Goal: Task Accomplishment & Management: Complete application form

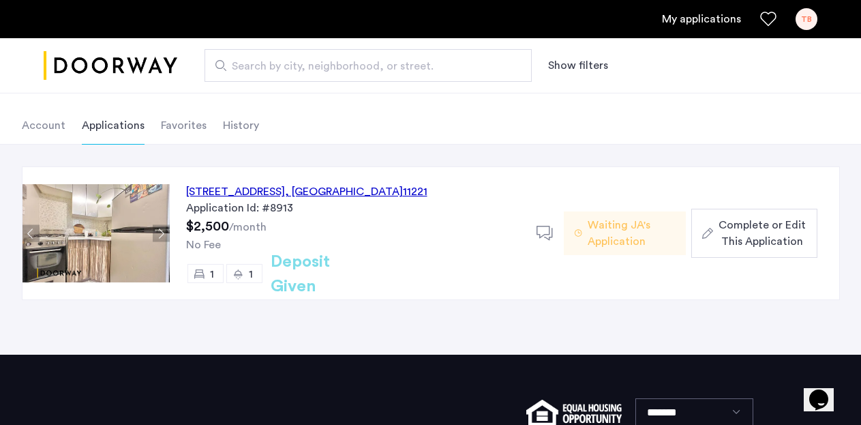
scroll to position [59, 0]
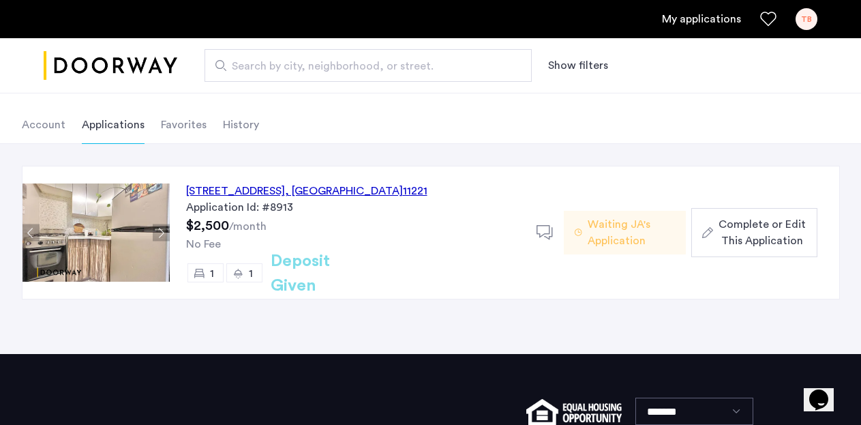
click at [741, 228] on span "Complete or Edit This Application" at bounding box center [762, 232] width 87 height 33
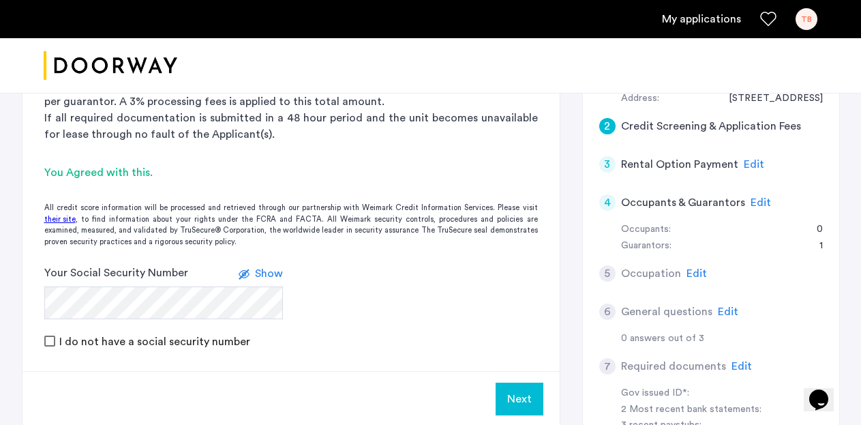
scroll to position [208, 0]
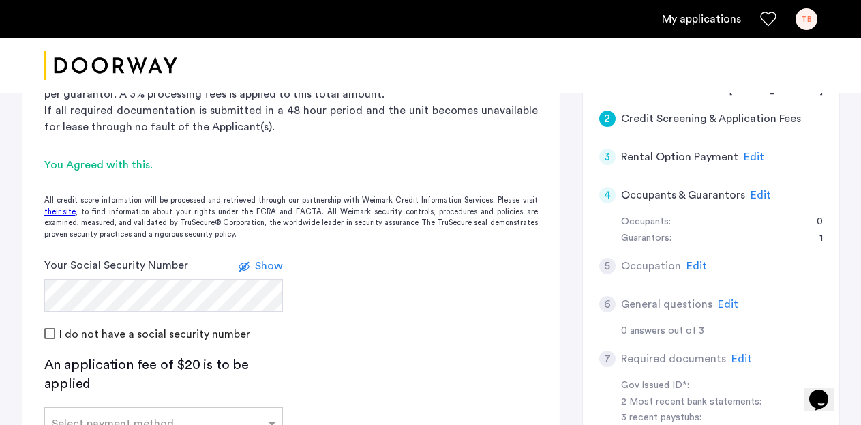
click at [379, 299] on form "Your Social Security Number Show I do not have a social security number" at bounding box center [291, 299] width 537 height 85
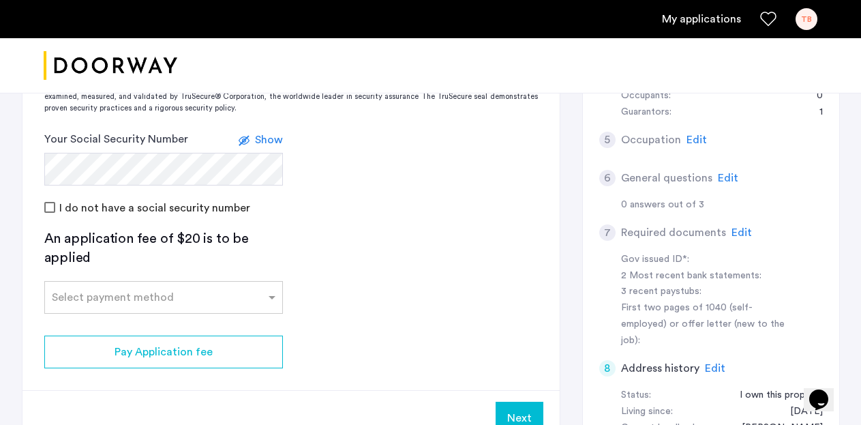
scroll to position [336, 0]
click at [202, 293] on input "text" at bounding box center [150, 293] width 196 height 10
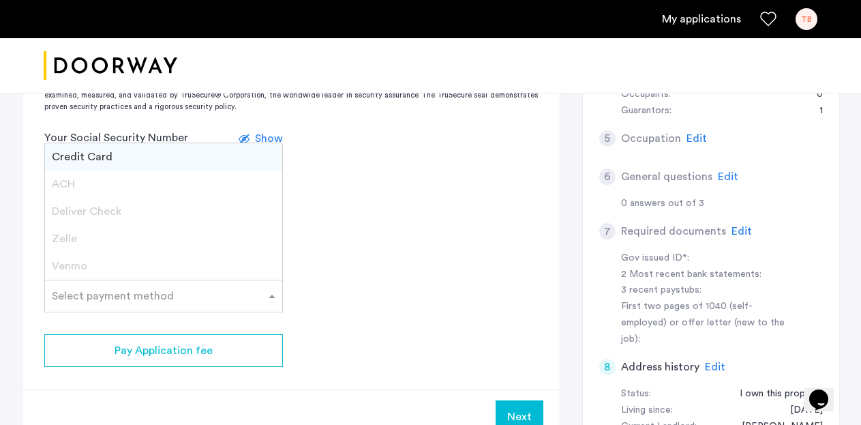
click at [186, 149] on div "Credit Card" at bounding box center [163, 156] width 237 height 27
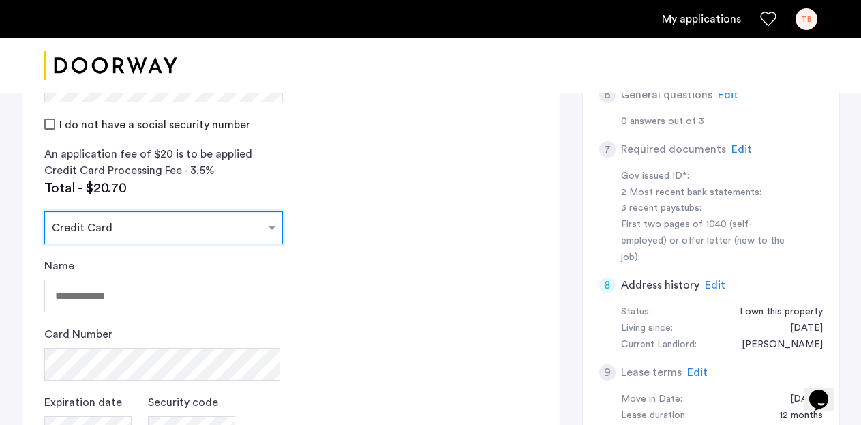
scroll to position [449, 0]
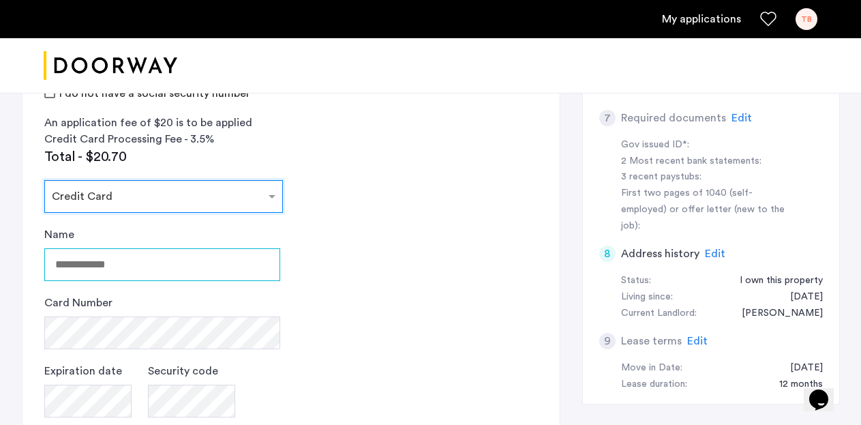
click at [170, 256] on input "Name" at bounding box center [162, 264] width 236 height 33
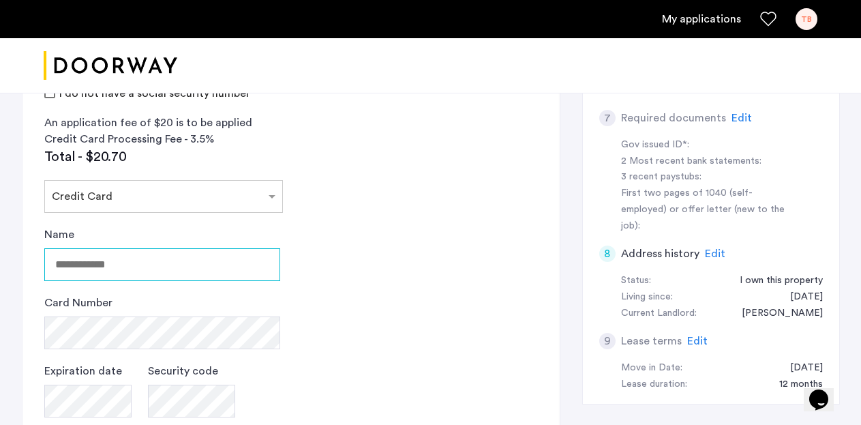
click at [170, 256] on input "Name" at bounding box center [162, 264] width 236 height 33
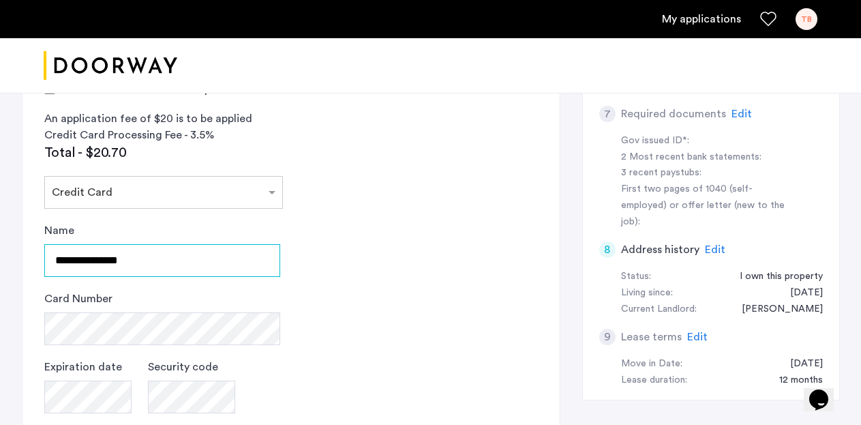
scroll to position [464, 0]
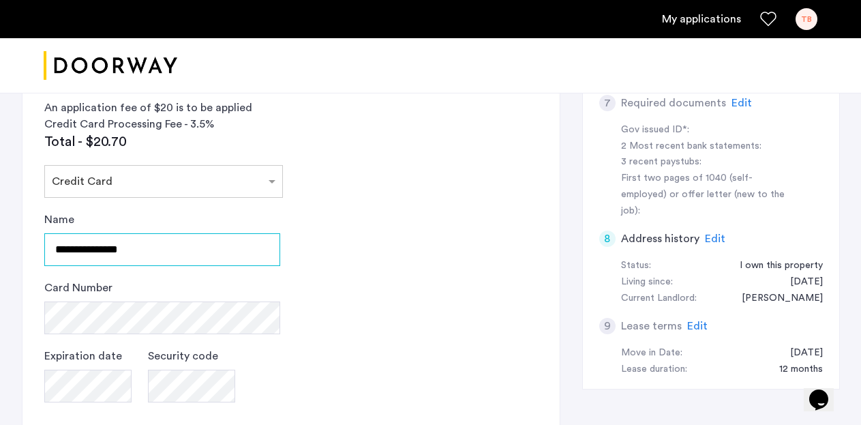
type input "**********"
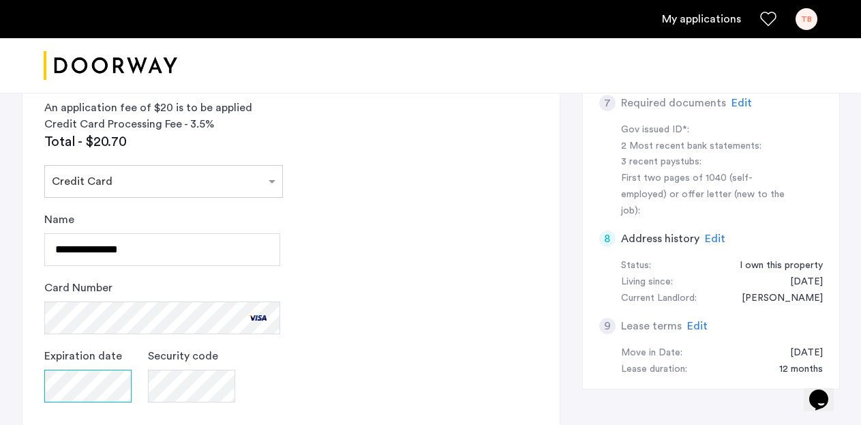
click at [58, 389] on div "Expiration date" at bounding box center [87, 382] width 87 height 68
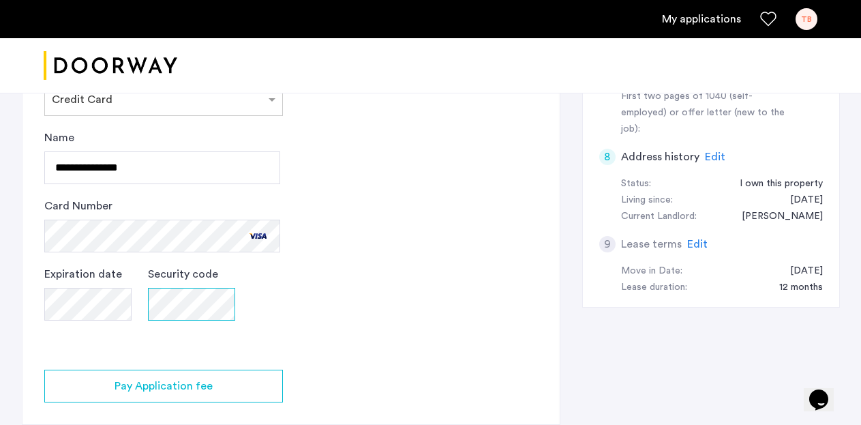
scroll to position [657, 0]
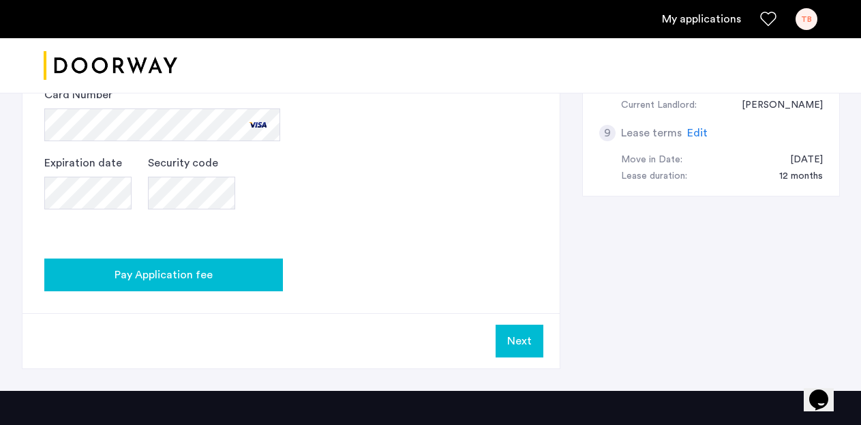
click at [186, 271] on span "Pay Application fee" at bounding box center [164, 275] width 98 height 16
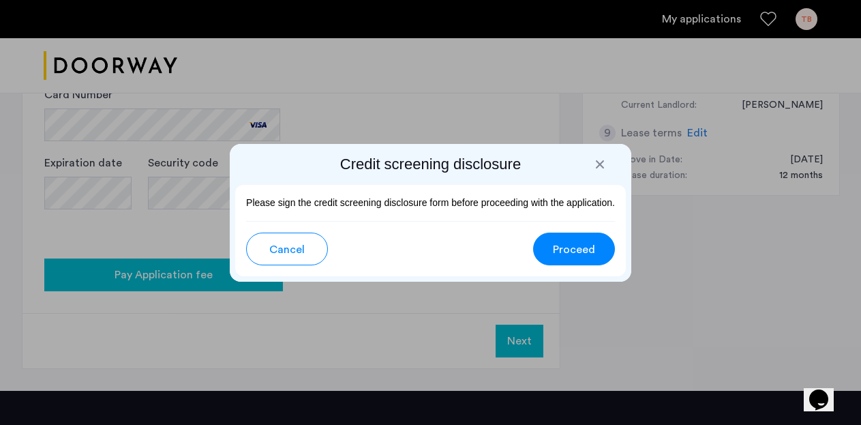
scroll to position [0, 0]
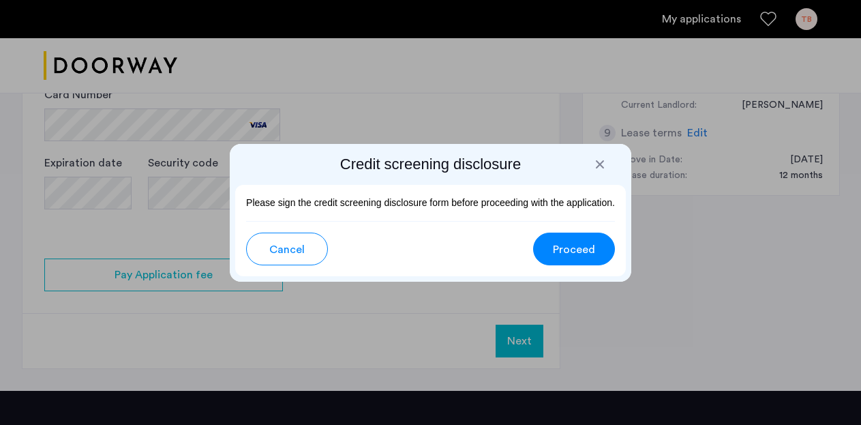
click at [578, 234] on button "Proceed" at bounding box center [574, 249] width 82 height 33
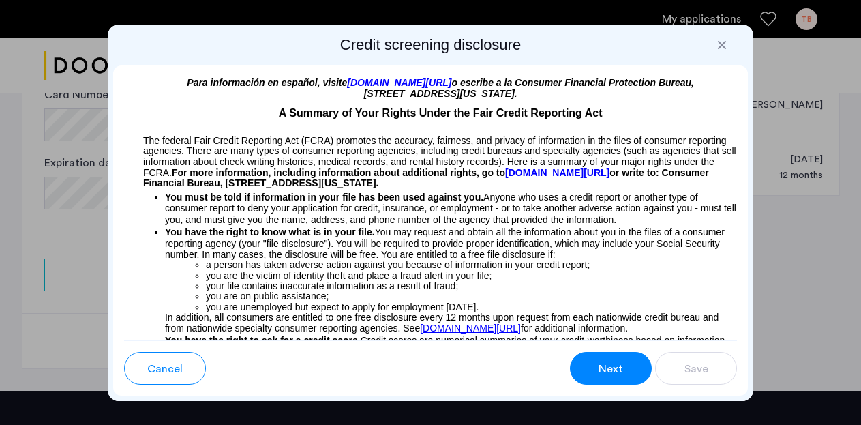
click at [600, 356] on button "Next" at bounding box center [611, 368] width 82 height 33
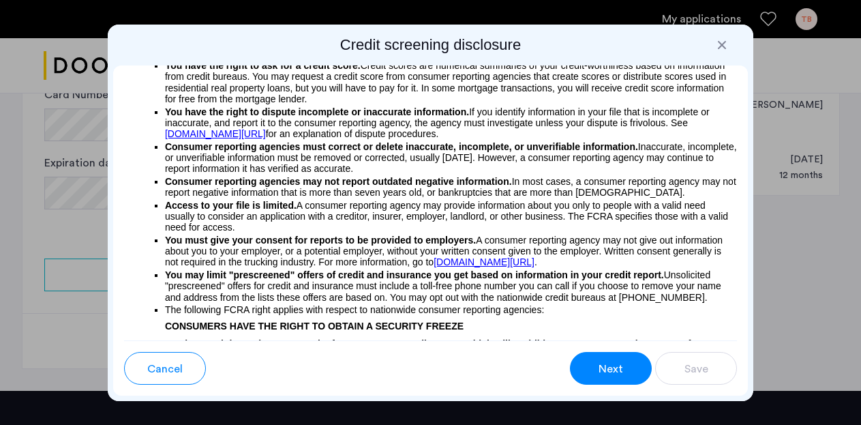
click at [605, 361] on span "Next" at bounding box center [611, 369] width 25 height 16
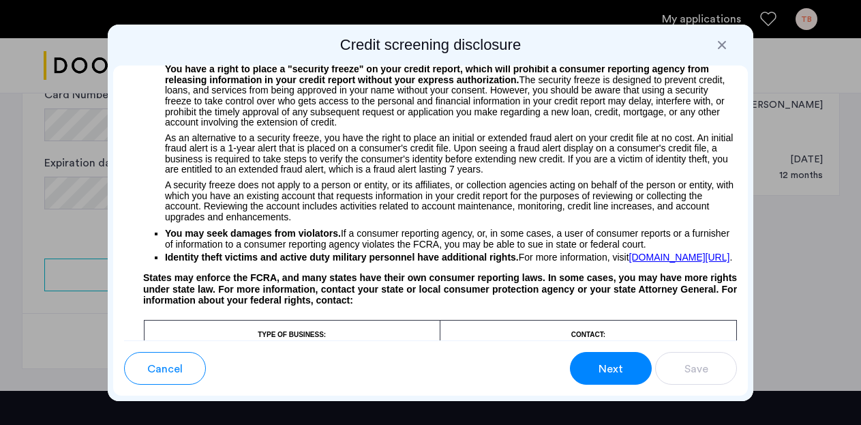
click at [605, 361] on span "Next" at bounding box center [611, 369] width 25 height 16
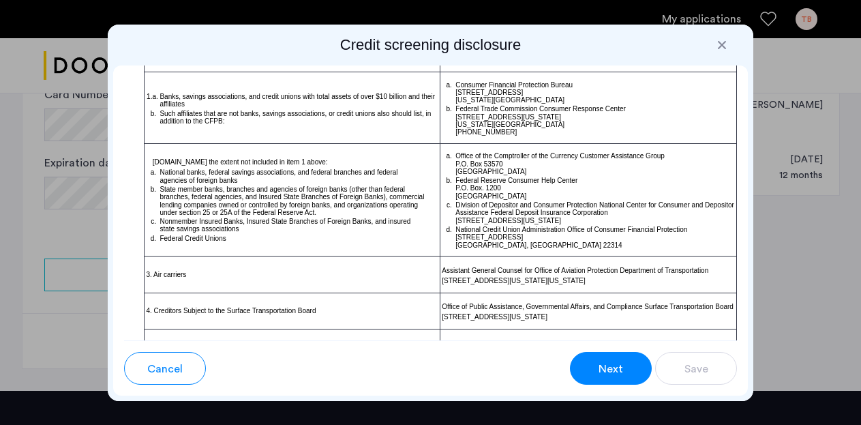
click at [608, 361] on span "Next" at bounding box center [611, 369] width 25 height 16
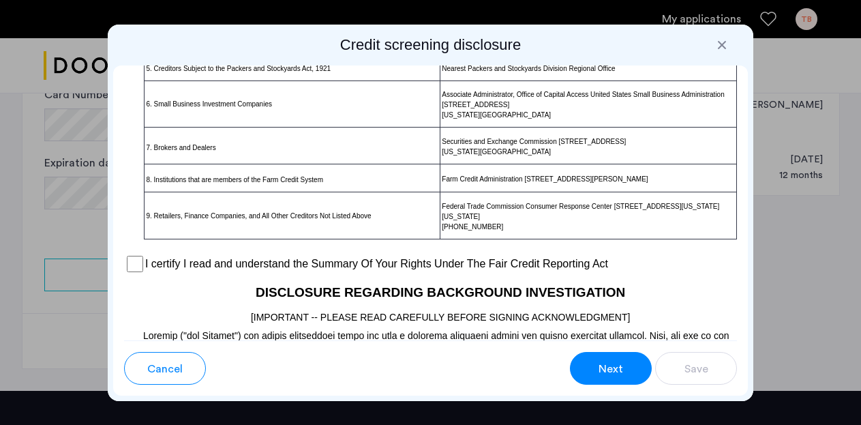
click at [414, 272] on label "I certify I read and understand the Summary Of Your Rights Under The Fair Credi…" at bounding box center [376, 264] width 463 height 16
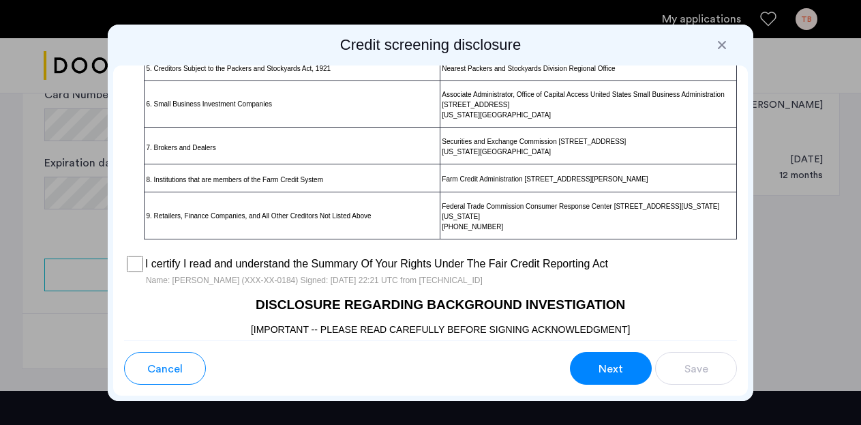
click at [608, 361] on span "Next" at bounding box center [611, 369] width 25 height 16
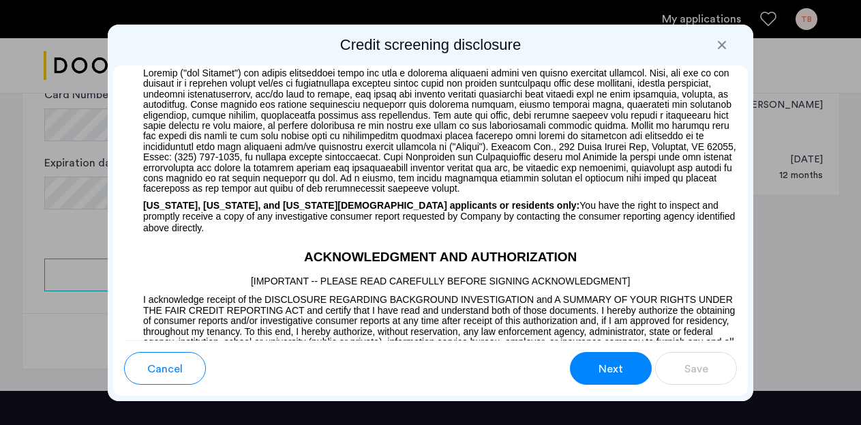
click at [614, 370] on span "Next" at bounding box center [611, 369] width 25 height 16
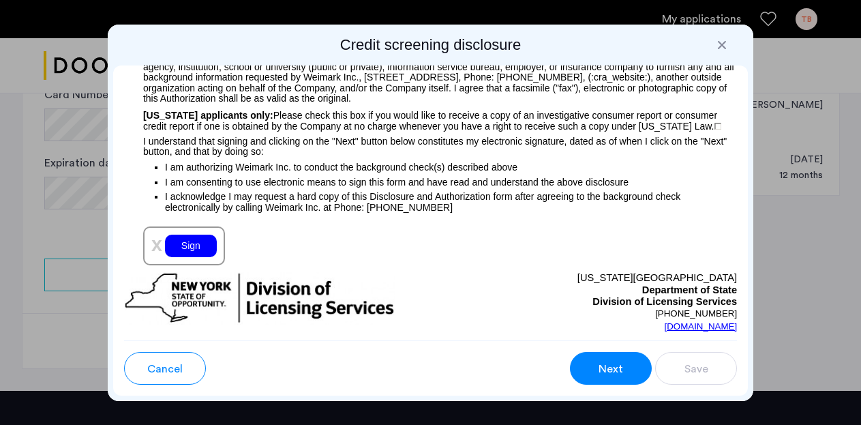
click at [614, 370] on span "Next" at bounding box center [611, 369] width 25 height 16
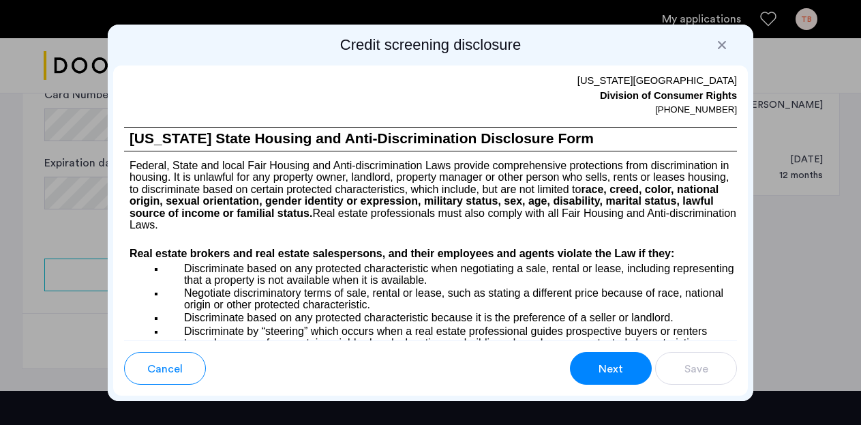
click at [614, 370] on span "Next" at bounding box center [611, 369] width 25 height 16
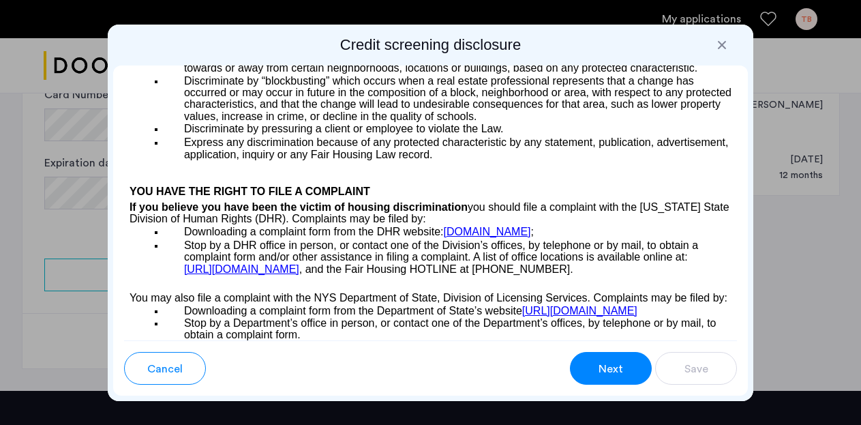
click at [614, 370] on span "Next" at bounding box center [611, 369] width 25 height 16
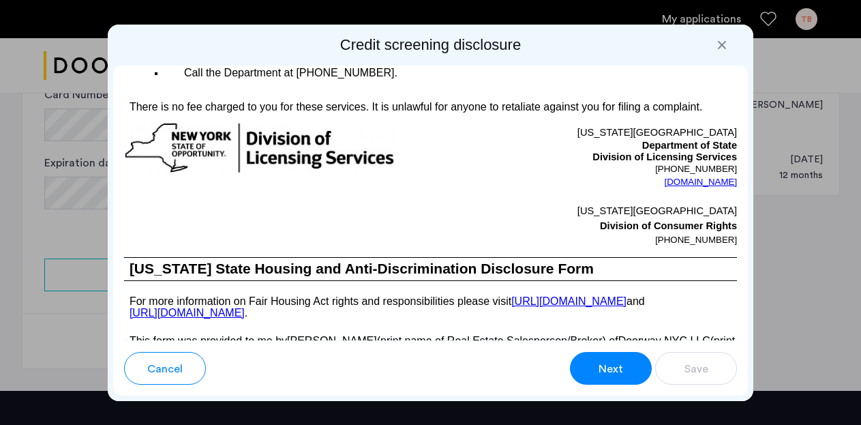
click at [614, 370] on span "Next" at bounding box center [611, 369] width 25 height 16
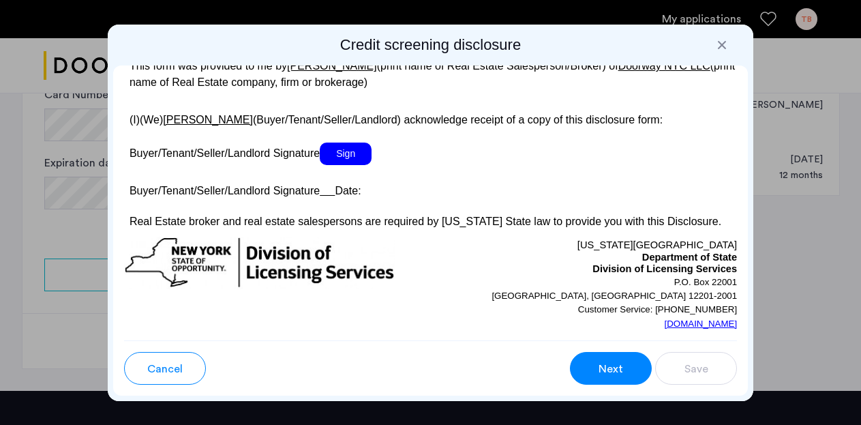
click at [614, 370] on span "Next" at bounding box center [611, 369] width 25 height 16
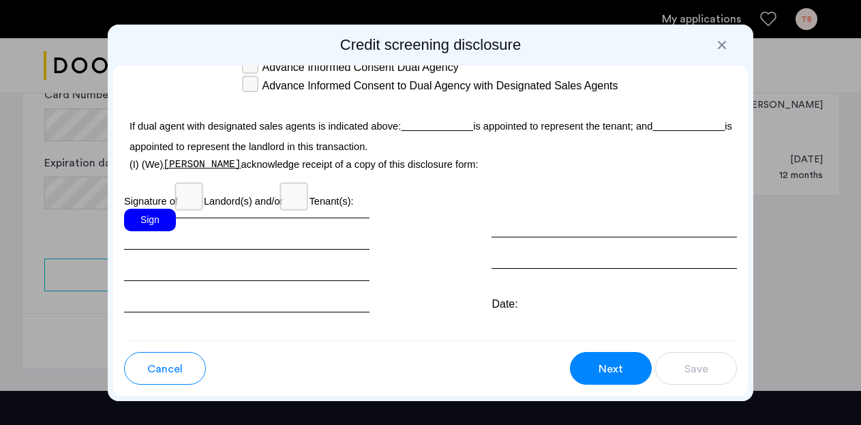
scroll to position [4383, 0]
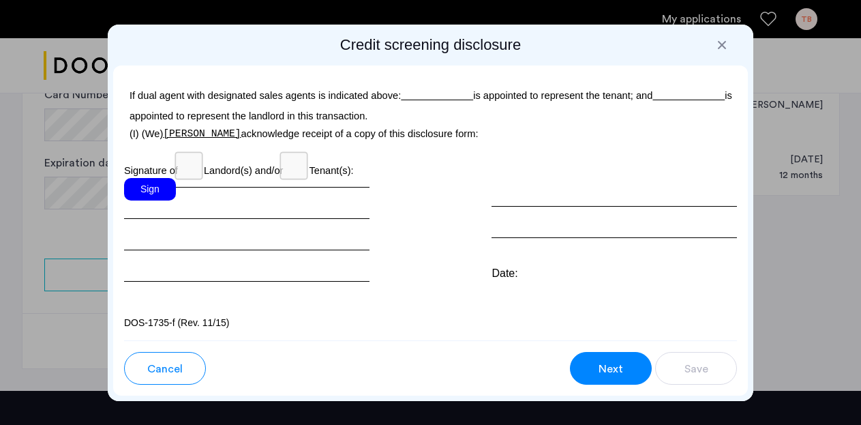
click at [154, 197] on div "Sign" at bounding box center [150, 189] width 52 height 23
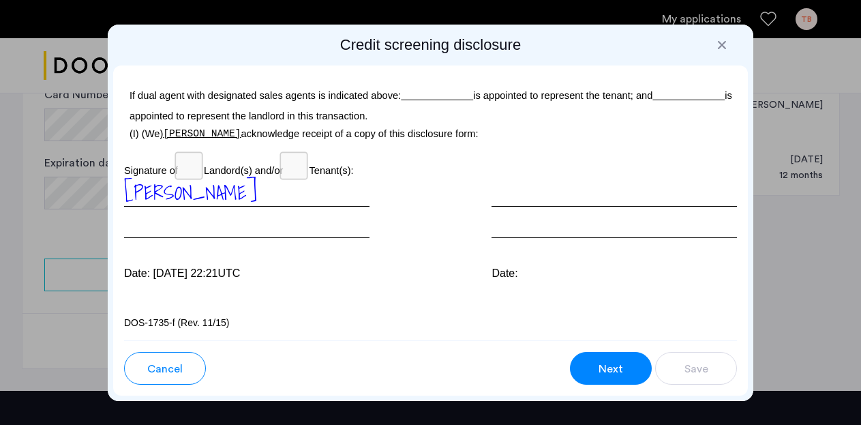
click at [610, 364] on span "Next" at bounding box center [611, 369] width 25 height 16
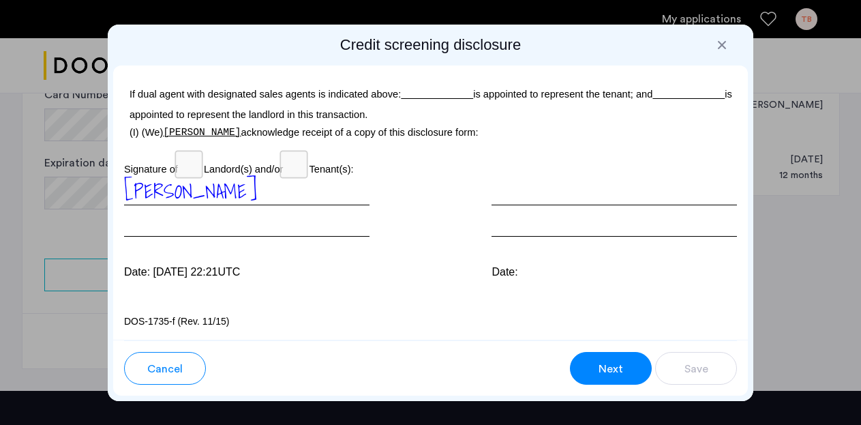
click at [162, 192] on span "[PERSON_NAME]" at bounding box center [190, 190] width 133 height 31
click at [590, 374] on button "Next" at bounding box center [611, 368] width 82 height 33
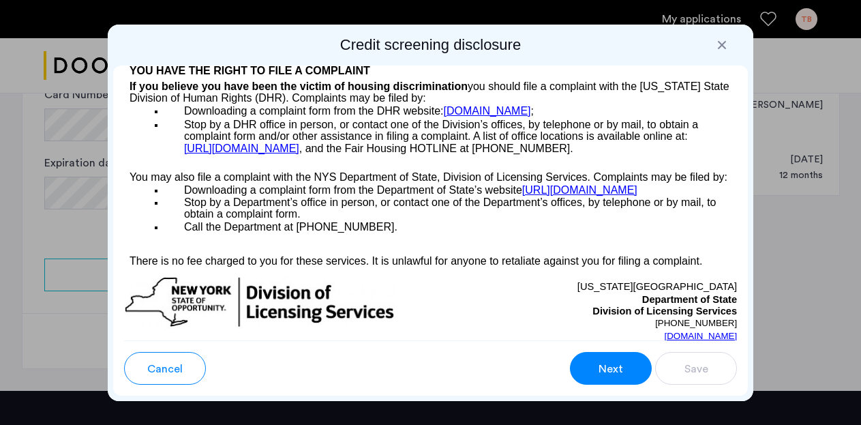
click at [590, 374] on button "Next" at bounding box center [611, 368] width 82 height 33
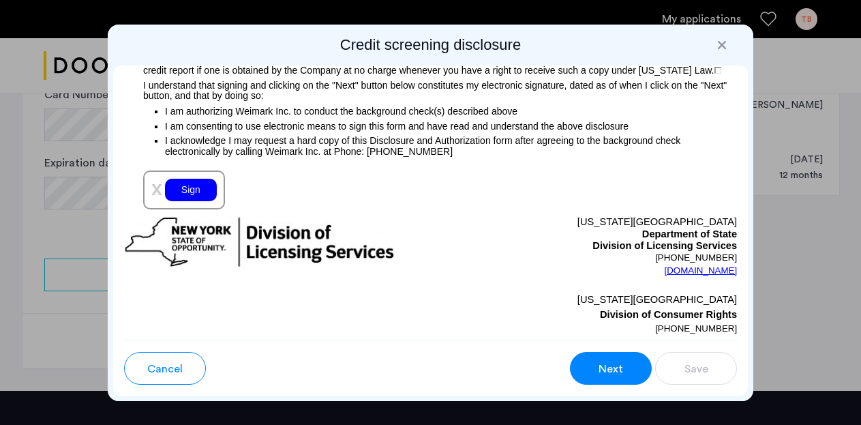
click at [590, 374] on button "Next" at bounding box center [611, 368] width 82 height 33
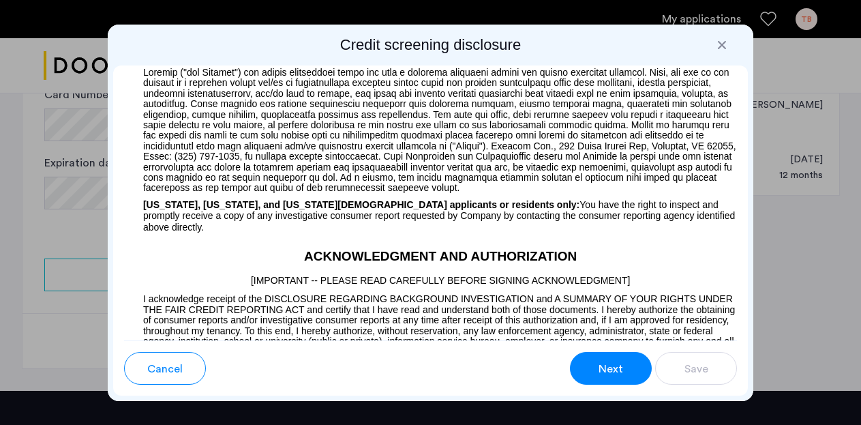
scroll to position [1614, 0]
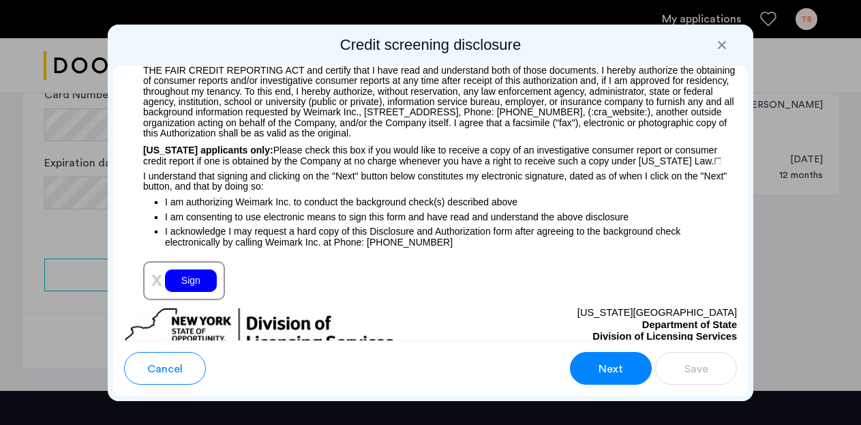
click at [185, 285] on div "Sign" at bounding box center [191, 280] width 52 height 23
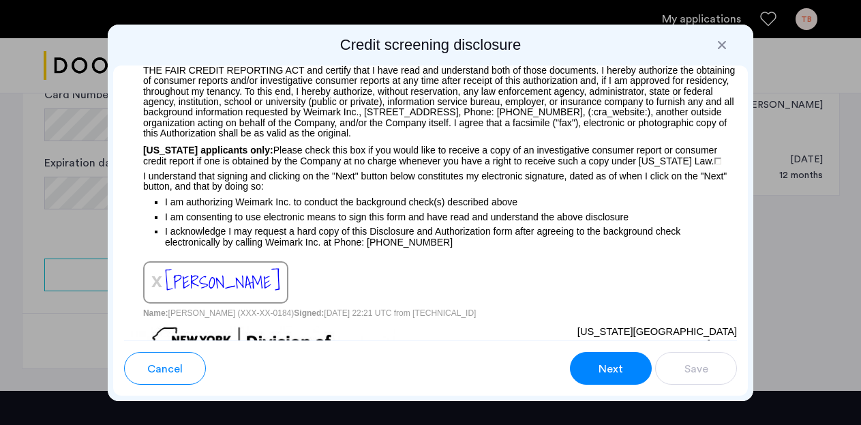
click at [191, 284] on span "[PERSON_NAME]" at bounding box center [222, 282] width 115 height 28
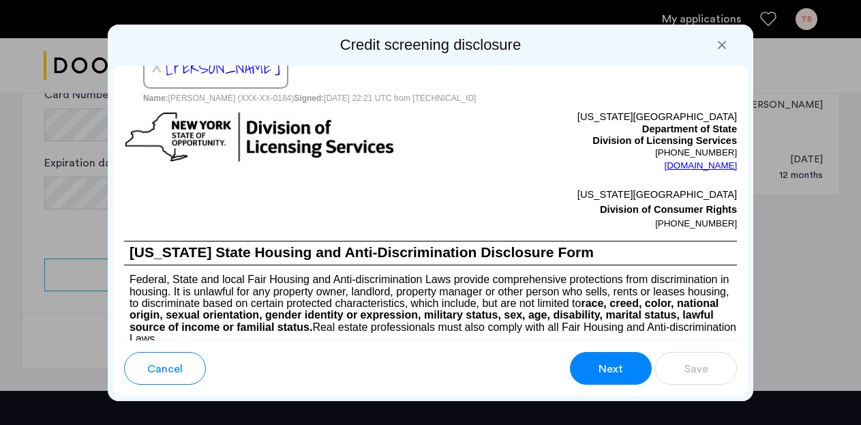
scroll to position [1747, 0]
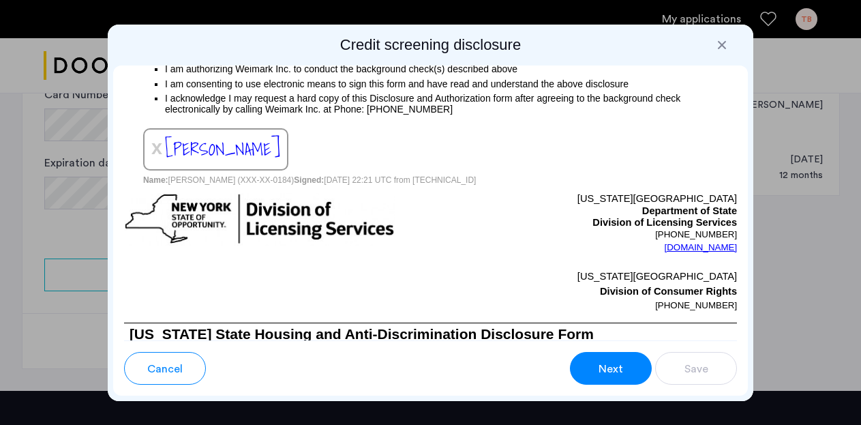
click at [192, 145] on span "[PERSON_NAME]" at bounding box center [222, 149] width 115 height 28
click at [156, 151] on span "x" at bounding box center [156, 147] width 11 height 22
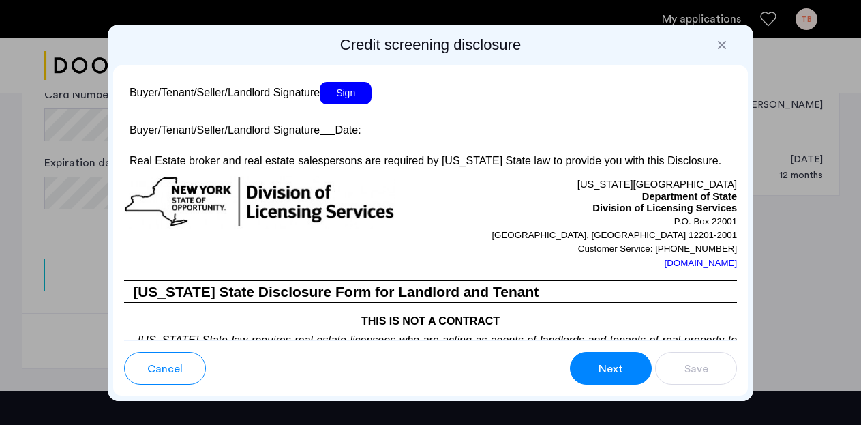
scroll to position [2833, 0]
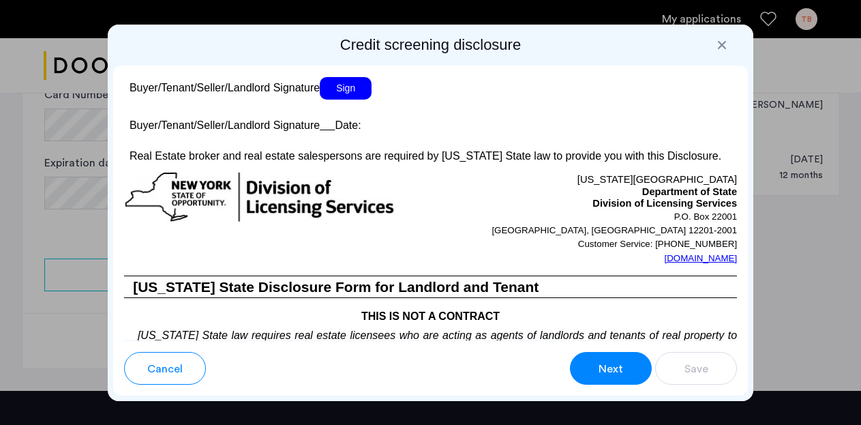
click at [354, 98] on span "Sign" at bounding box center [346, 88] width 52 height 23
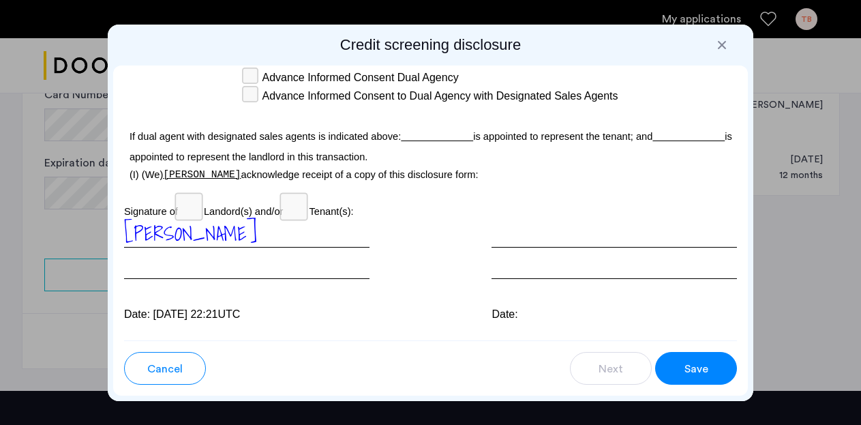
scroll to position [4358, 0]
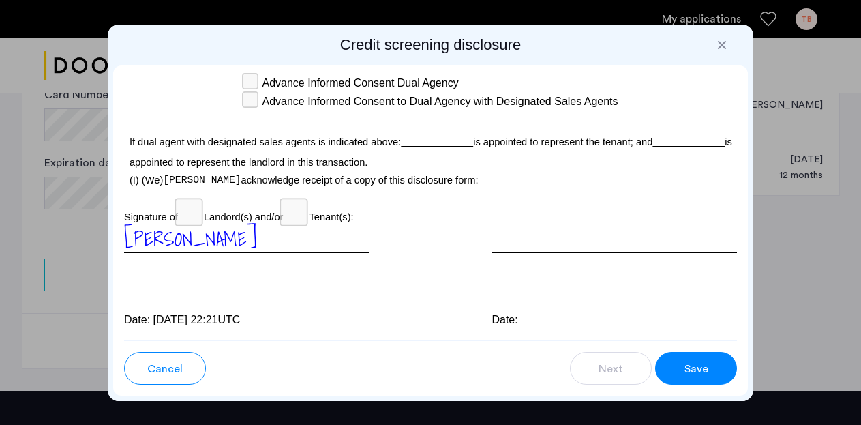
click at [709, 373] on div "Save" at bounding box center [696, 369] width 26 height 16
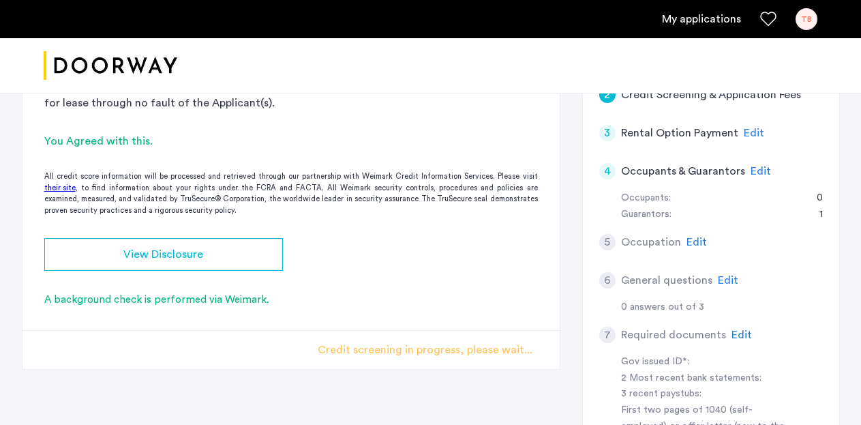
scroll to position [237, 0]
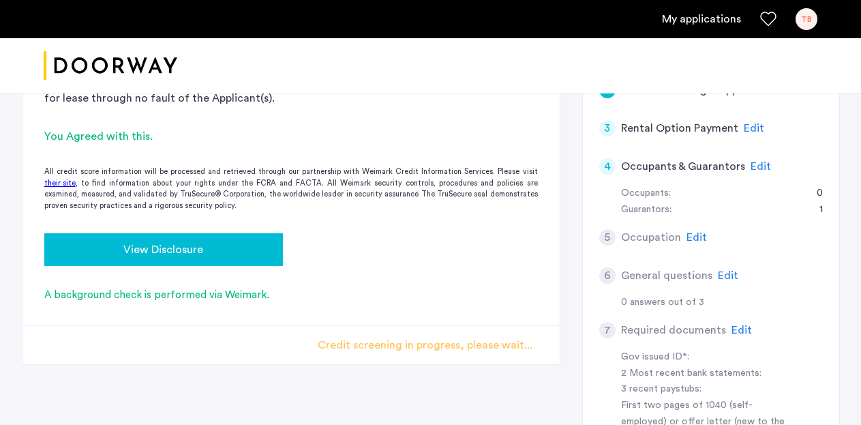
click at [205, 258] on button "View Disclosure" at bounding box center [163, 249] width 239 height 33
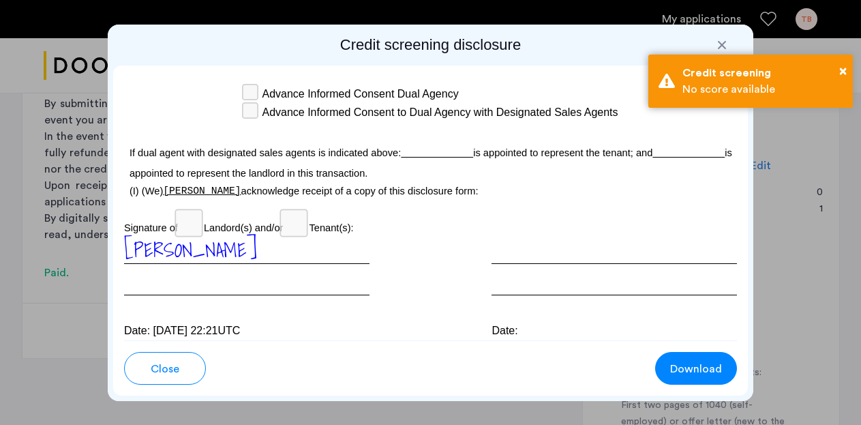
scroll to position [4411, 0]
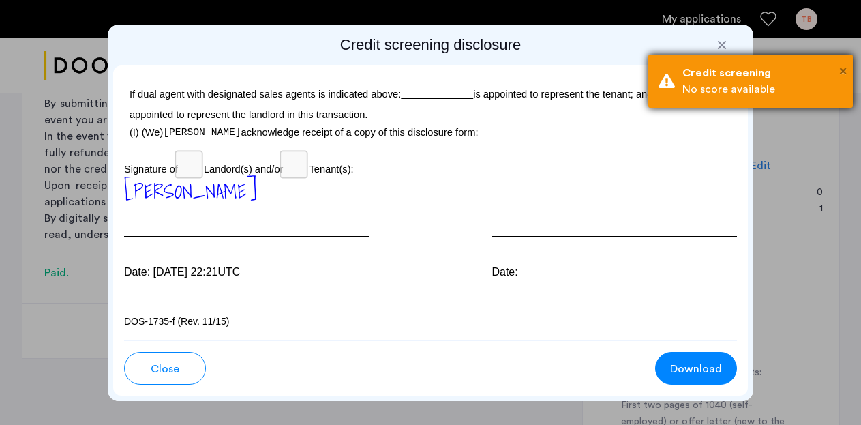
click at [843, 194] on div at bounding box center [430, 212] width 861 height 425
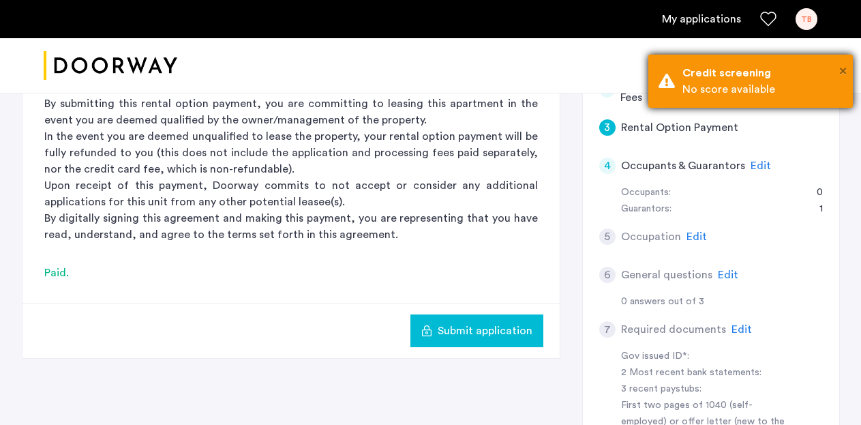
scroll to position [237, 0]
click at [841, 67] on span "×" at bounding box center [844, 71] width 8 height 14
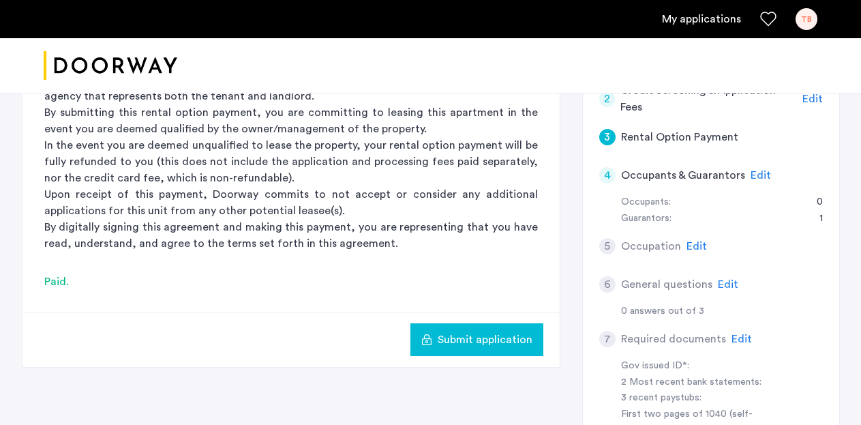
scroll to position [240, 0]
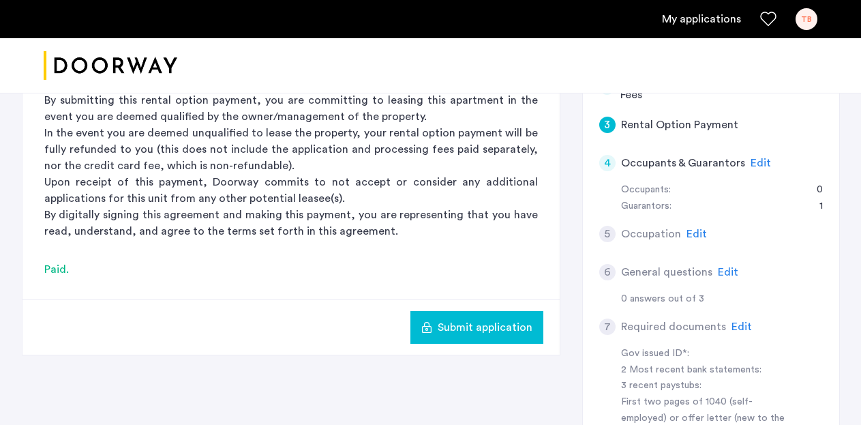
click at [696, 233] on span "Edit" at bounding box center [697, 233] width 20 height 11
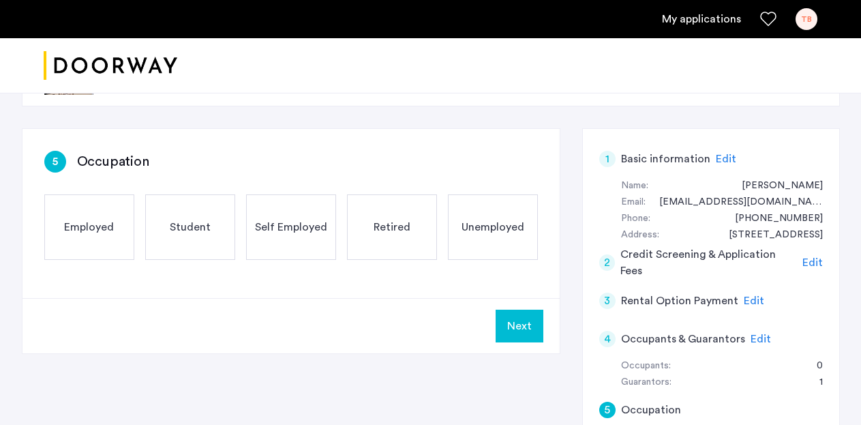
scroll to position [8, 0]
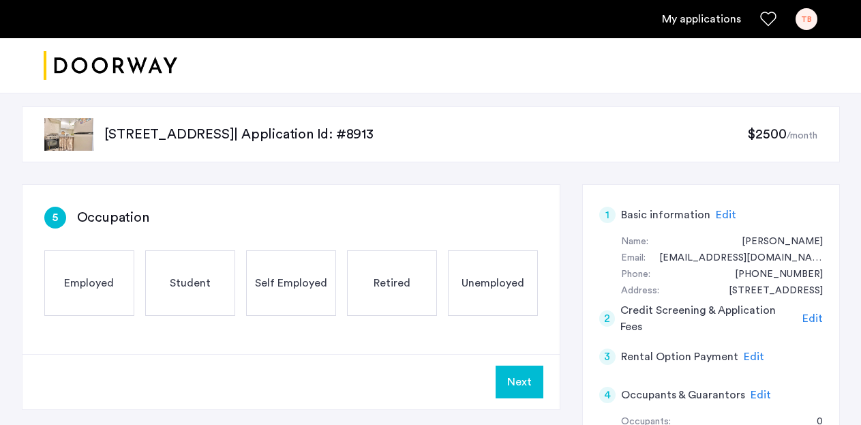
click at [89, 280] on span "Employed" at bounding box center [89, 283] width 50 height 16
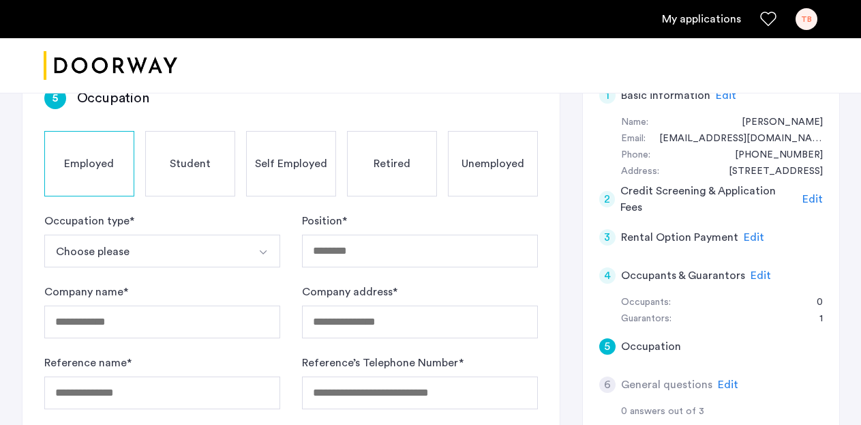
scroll to position [134, 0]
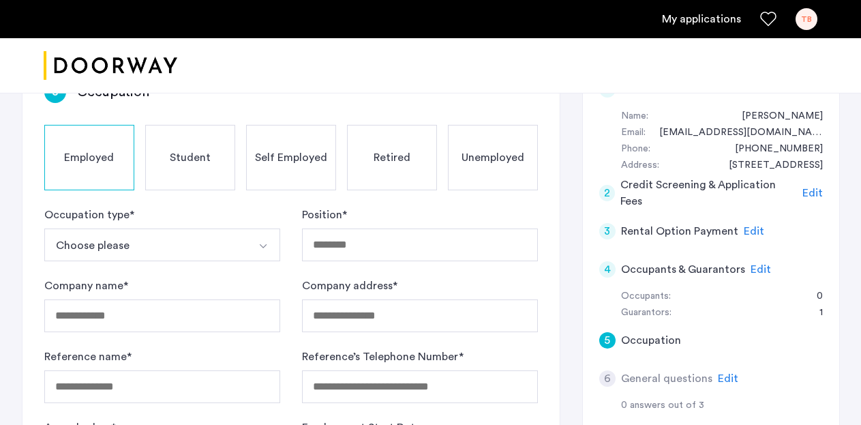
click at [120, 250] on button "Choose please" at bounding box center [146, 244] width 204 height 33
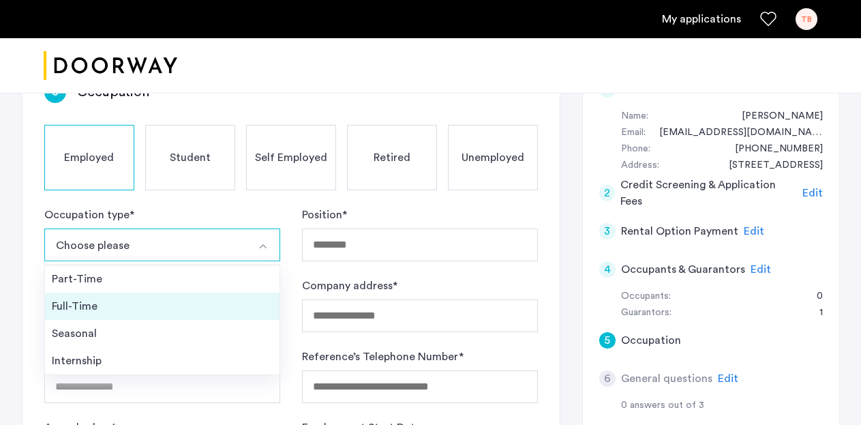
click at [108, 302] on div "Full-Time" at bounding box center [162, 306] width 221 height 16
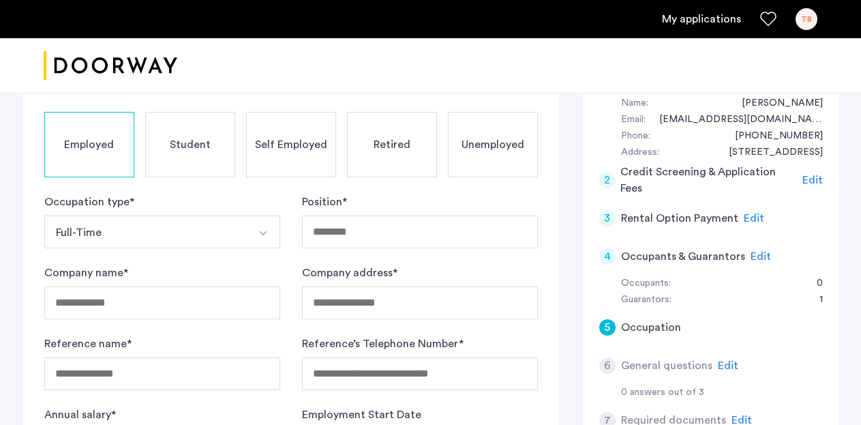
scroll to position [148, 0]
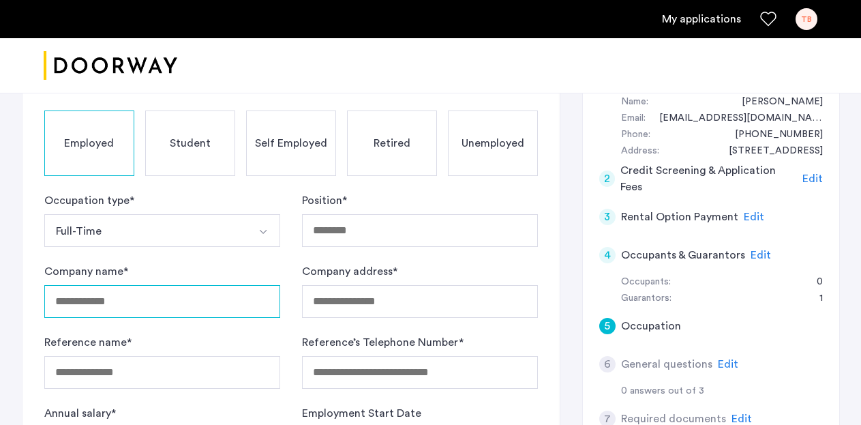
click at [181, 303] on input "Company name *" at bounding box center [162, 301] width 236 height 33
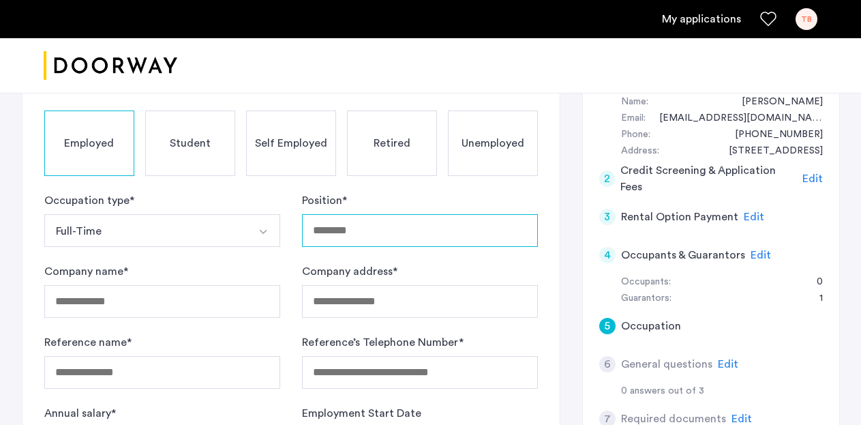
click at [332, 235] on input "Position *" at bounding box center [420, 230] width 236 height 33
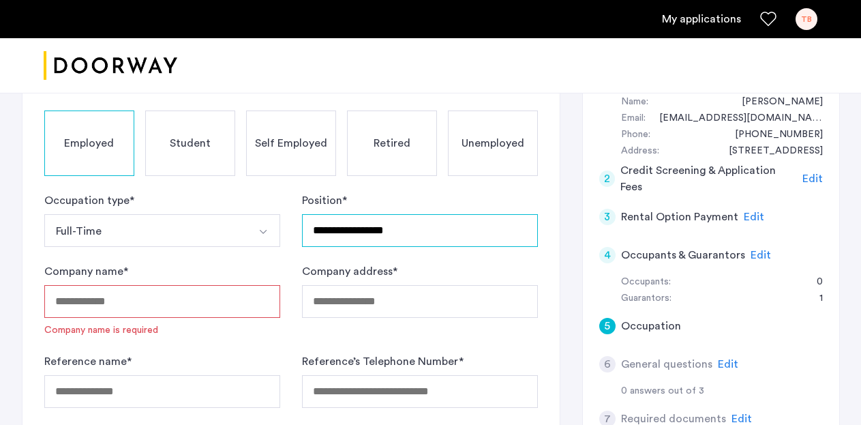
type input "**********"
click at [124, 303] on input "Company name *" at bounding box center [162, 301] width 236 height 33
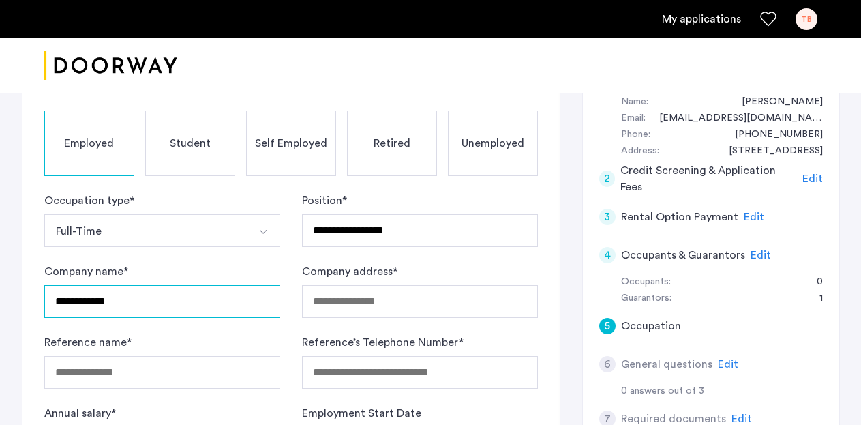
type input "**********"
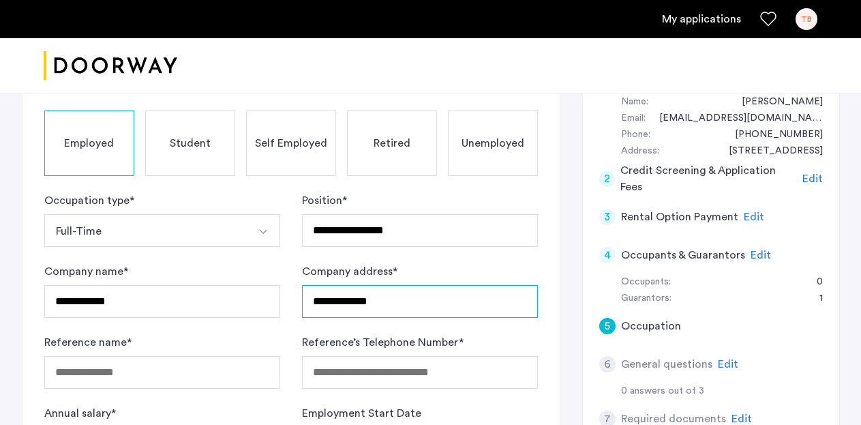
type input "**********"
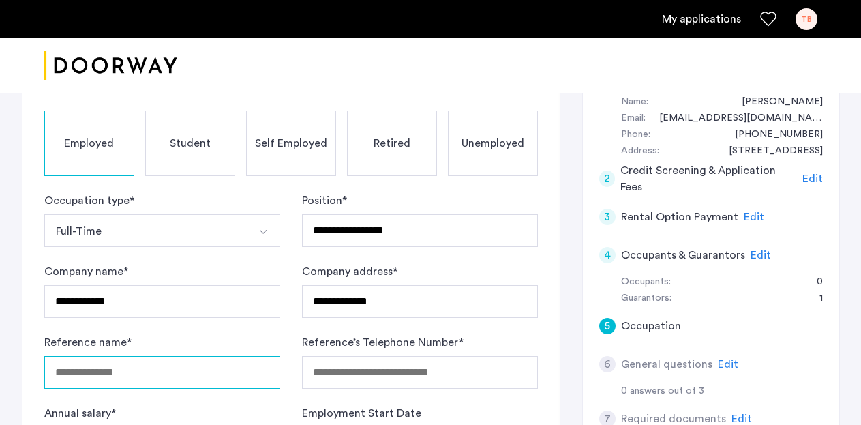
click at [87, 373] on input "Reference name *" at bounding box center [162, 372] width 236 height 33
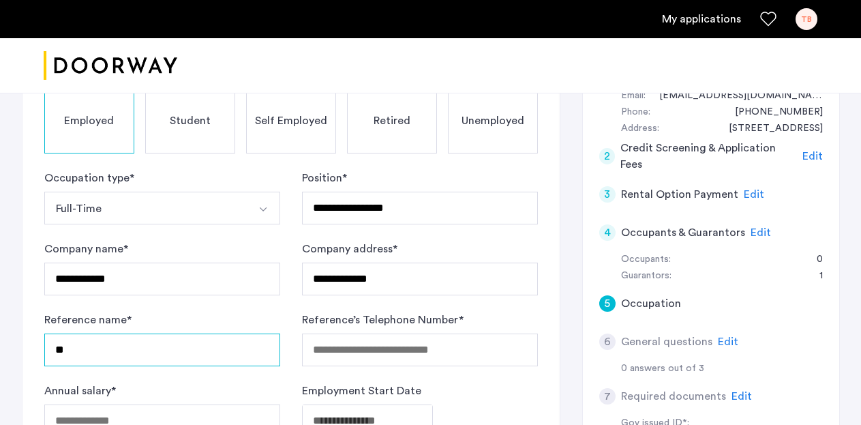
type input "*"
type input "**********"
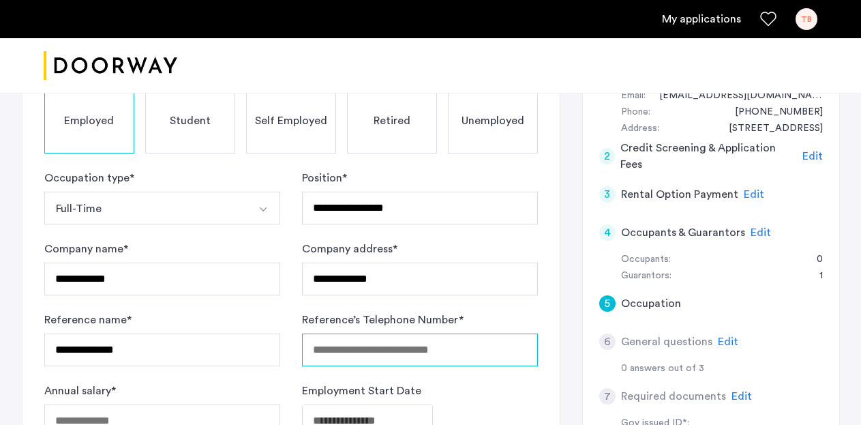
click at [385, 352] on input "Reference’s Telephone Number *" at bounding box center [420, 349] width 236 height 33
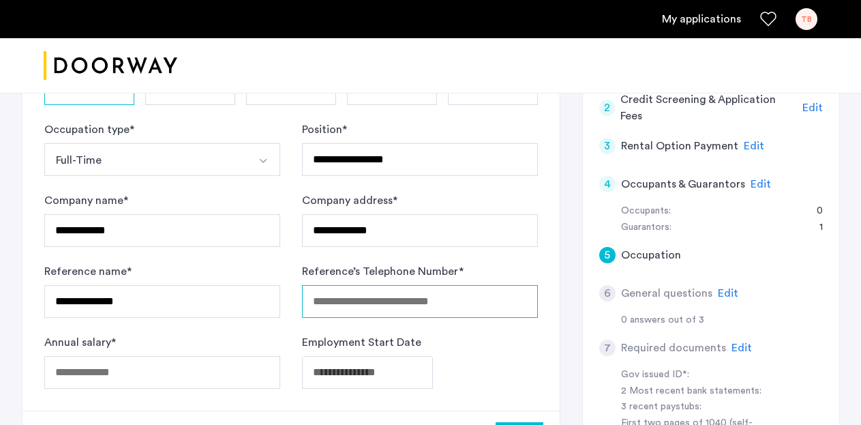
scroll to position [226, 0]
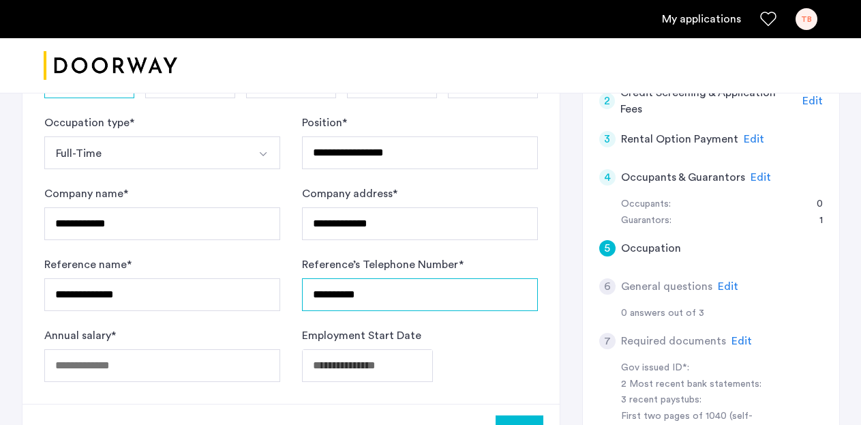
type input "**********"
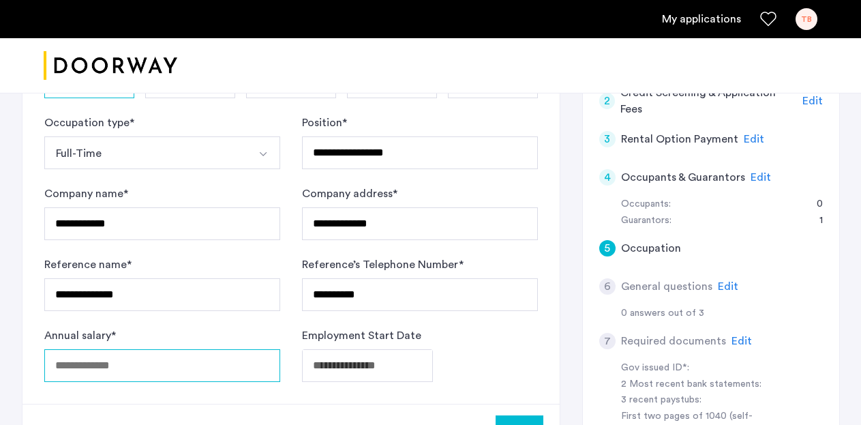
click at [207, 368] on input "Annual salary *" at bounding box center [162, 365] width 236 height 33
type input "*****"
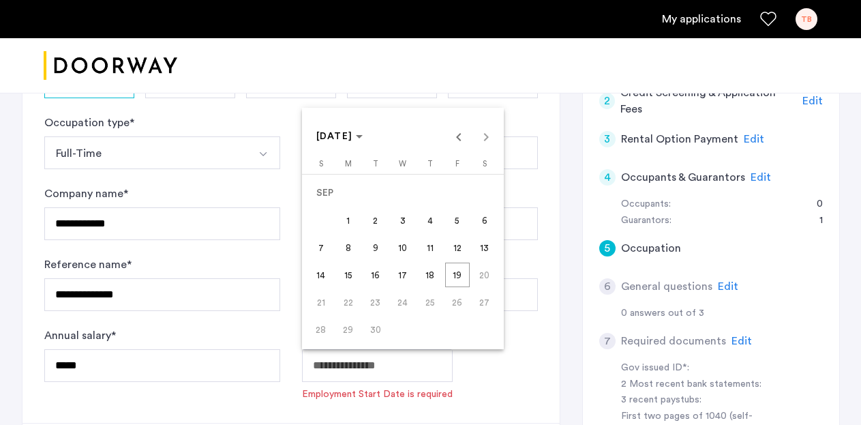
click at [363, 132] on span "[DATE]" at bounding box center [339, 137] width 47 height 12
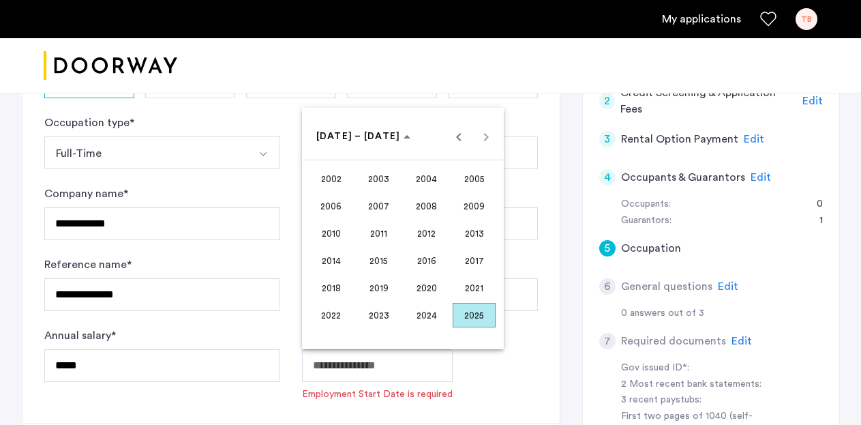
click at [333, 204] on span "2006" at bounding box center [331, 206] width 43 height 25
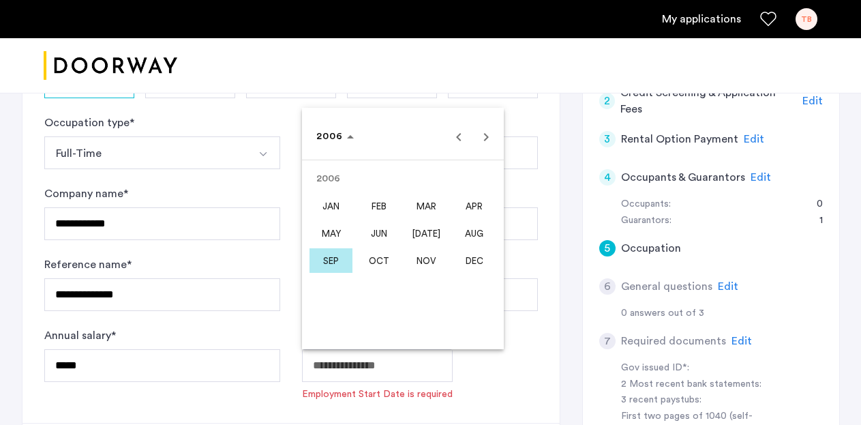
click at [426, 261] on span "NOV" at bounding box center [426, 260] width 43 height 25
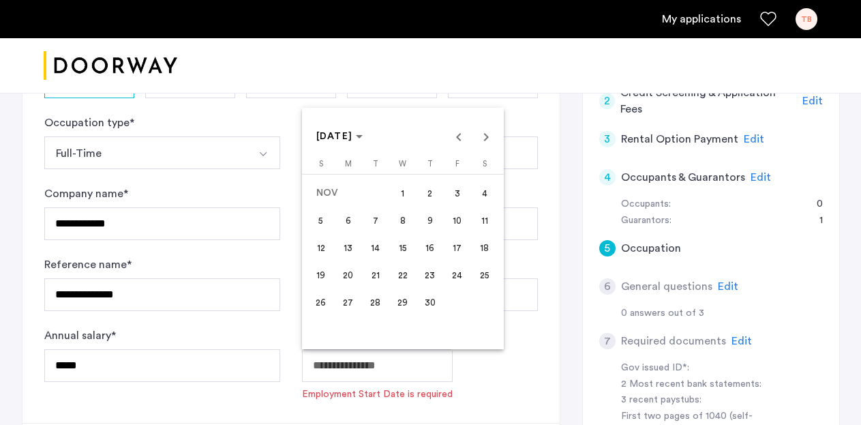
click at [425, 252] on span "16" at bounding box center [430, 247] width 25 height 25
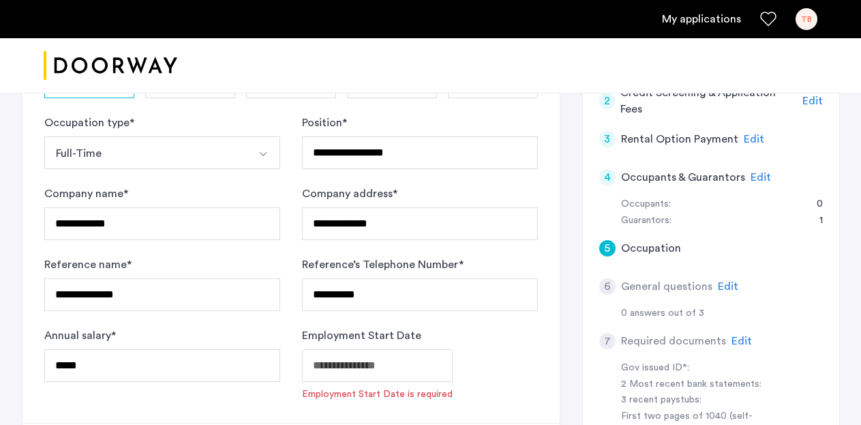
type input "**********"
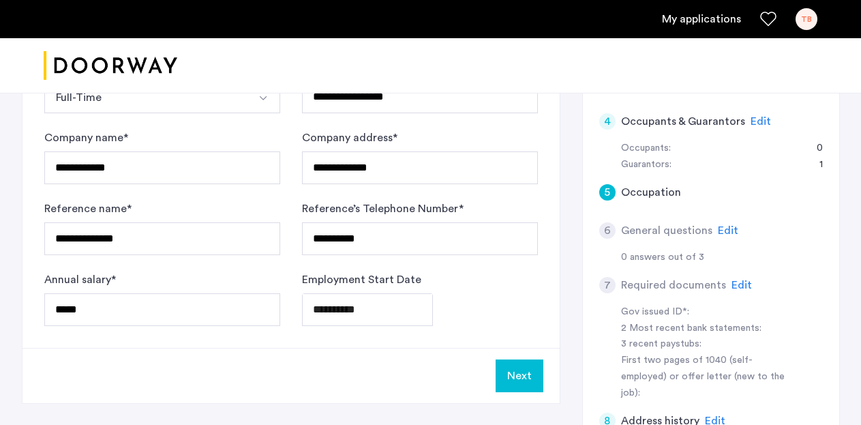
scroll to position [286, 0]
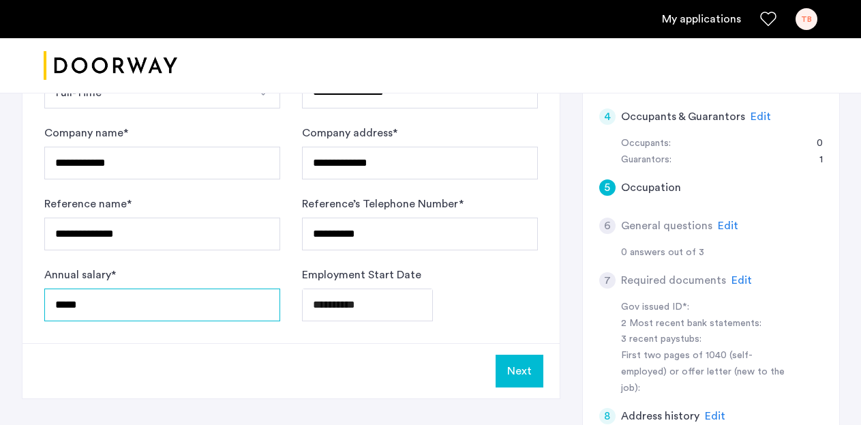
click at [66, 305] on input "*****" at bounding box center [162, 304] width 236 height 33
click at [167, 308] on input "*****" at bounding box center [162, 304] width 236 height 33
type input "*****"
click at [525, 366] on button "Next" at bounding box center [520, 371] width 48 height 33
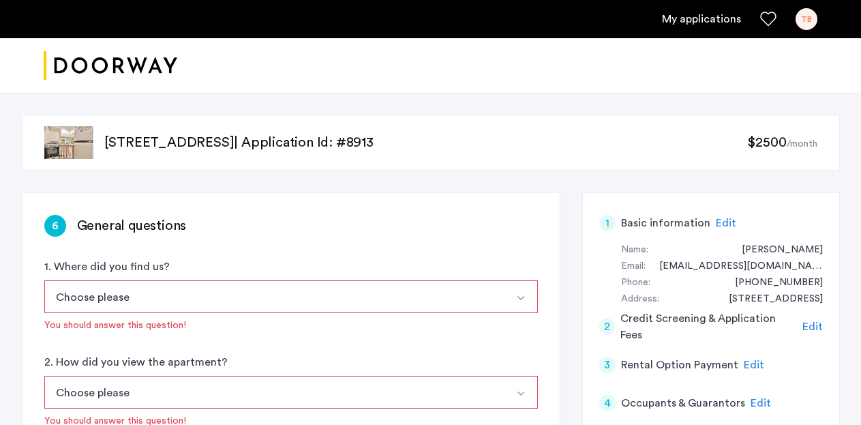
click at [176, 289] on button "Choose please" at bounding box center [275, 296] width 462 height 33
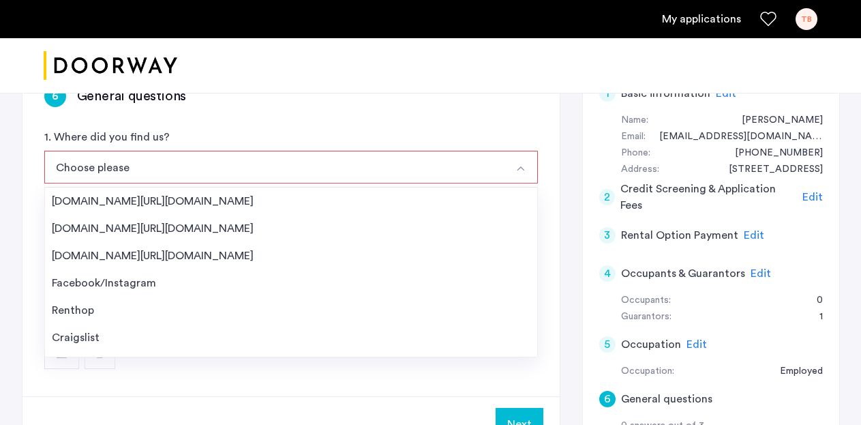
scroll to position [132, 0]
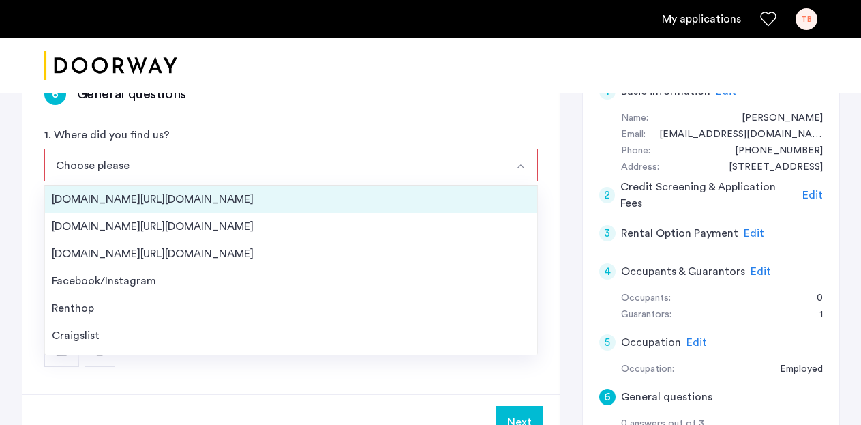
click at [187, 198] on div "[DOMAIN_NAME][URL][DOMAIN_NAME]" at bounding box center [291, 199] width 479 height 16
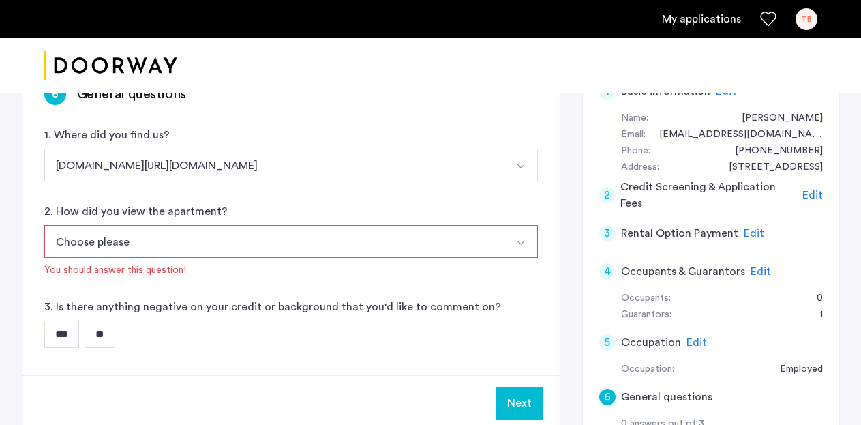
click at [196, 240] on button "Choose please" at bounding box center [275, 241] width 462 height 33
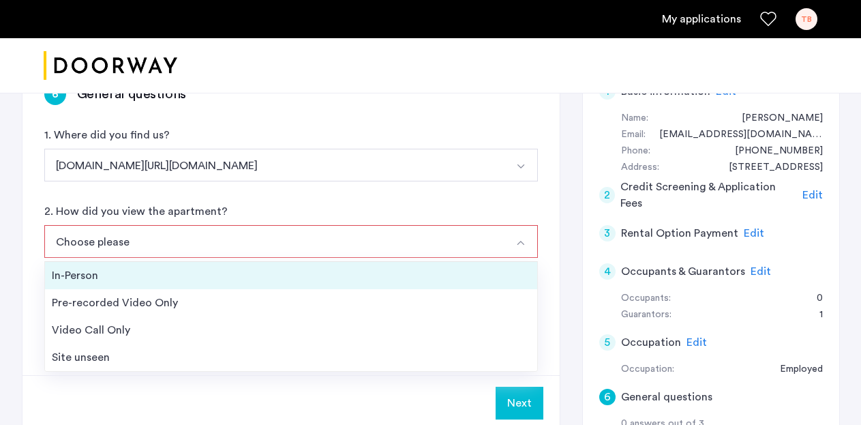
click at [89, 277] on div "In-Person" at bounding box center [291, 275] width 479 height 16
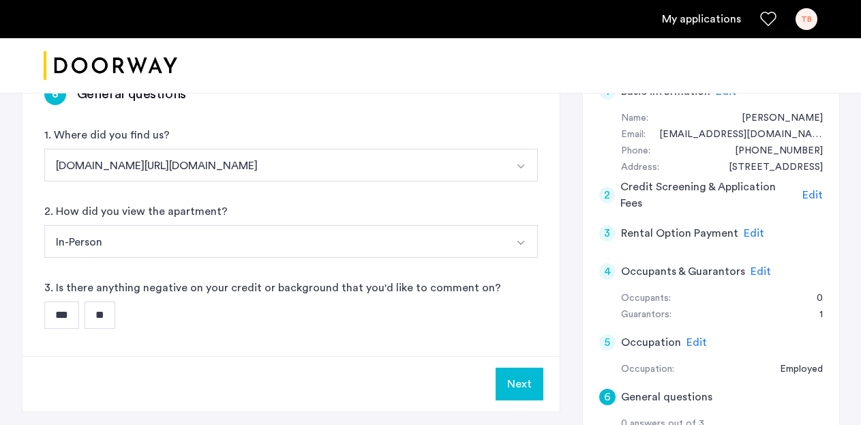
click at [115, 315] on input "**" at bounding box center [100, 314] width 31 height 27
click at [526, 387] on button "Next" at bounding box center [520, 384] width 48 height 33
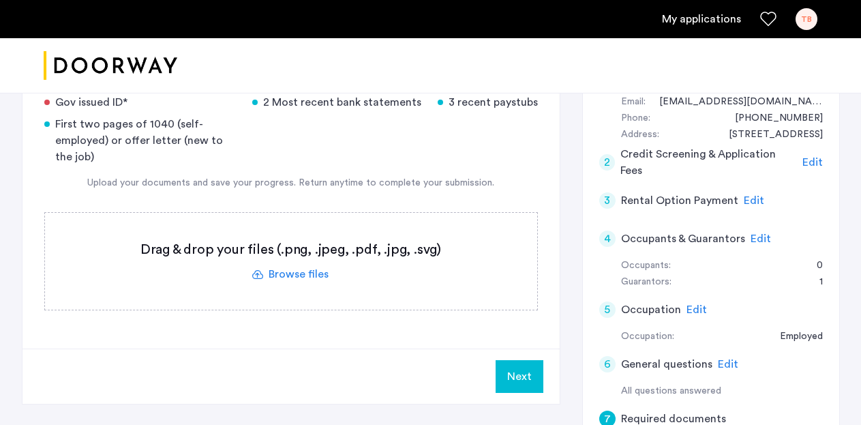
scroll to position [166, 0]
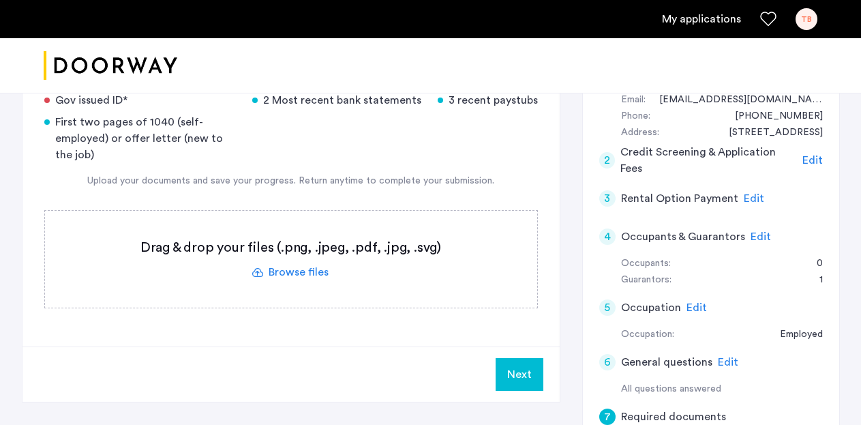
click at [301, 278] on label at bounding box center [291, 259] width 492 height 97
click at [0, 0] on input "file" at bounding box center [0, 0] width 0 height 0
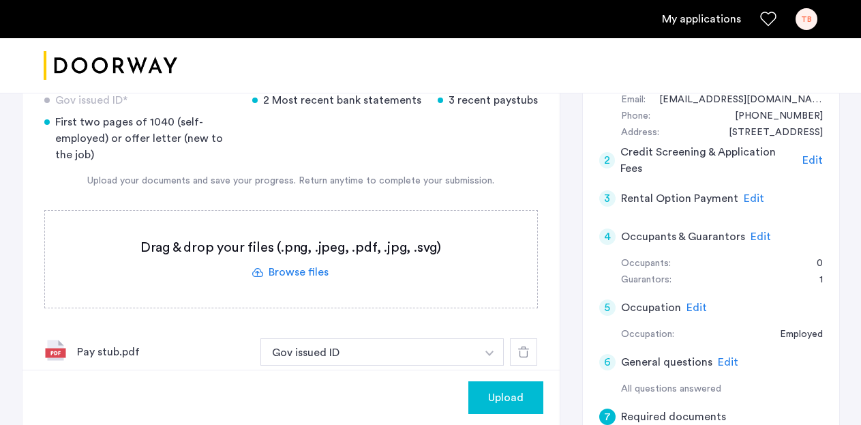
click at [303, 272] on label at bounding box center [291, 259] width 492 height 97
click at [0, 0] on input "file" at bounding box center [0, 0] width 0 height 0
click at [282, 270] on label at bounding box center [291, 259] width 492 height 97
click at [0, 0] on input "file" at bounding box center [0, 0] width 0 height 0
click at [487, 353] on img "button" at bounding box center [490, 353] width 8 height 5
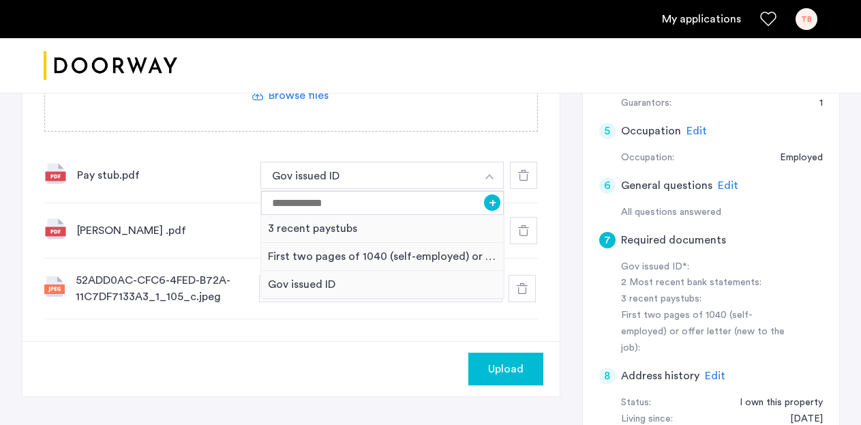
scroll to position [344, 0]
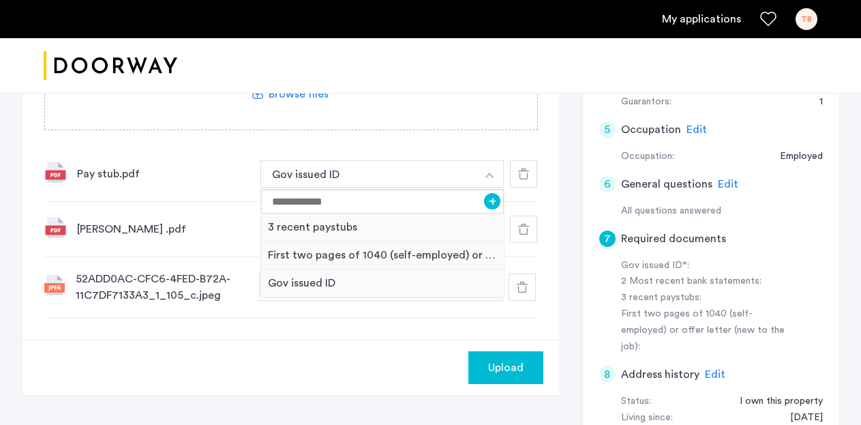
click at [148, 278] on div "52ADD0AC-CFC6-4FED-B72A-11C7DF7133A3_1_105_c.jpeg" at bounding box center [162, 287] width 173 height 33
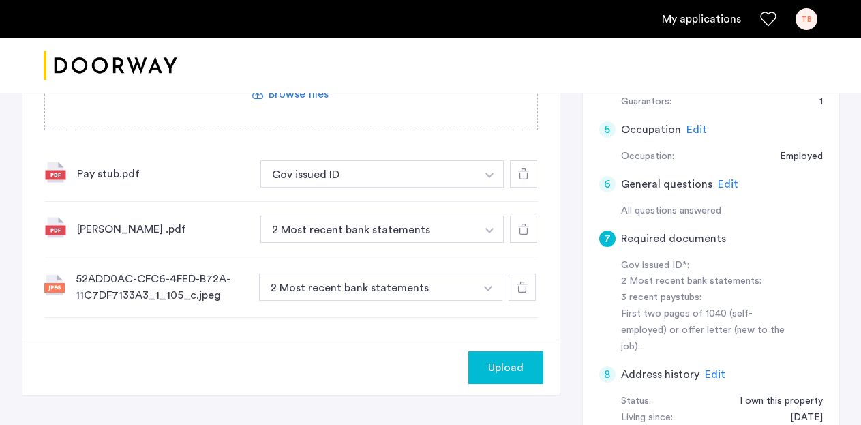
click at [484, 175] on button "button" at bounding box center [490, 173] width 28 height 27
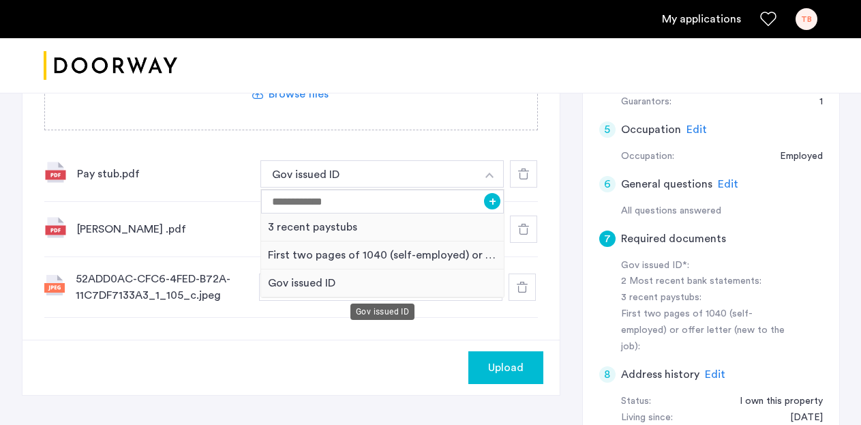
click at [366, 289] on div "Gov issued ID" at bounding box center [382, 283] width 243 height 28
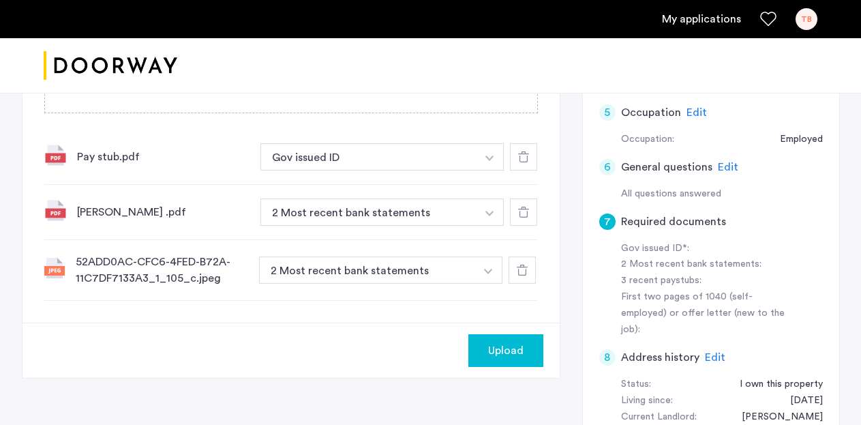
scroll to position [363, 0]
click at [155, 215] on div "[PERSON_NAME] .pdf" at bounding box center [163, 211] width 173 height 16
click at [522, 210] on icon at bounding box center [523, 210] width 11 height 11
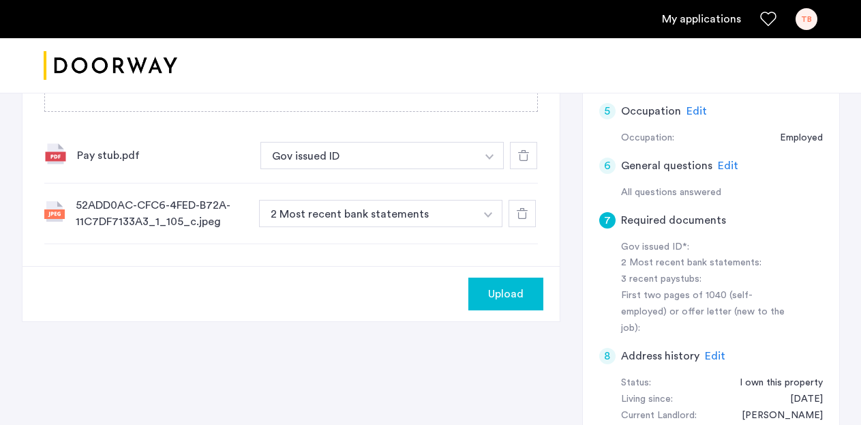
click at [525, 155] on icon at bounding box center [523, 155] width 11 height 11
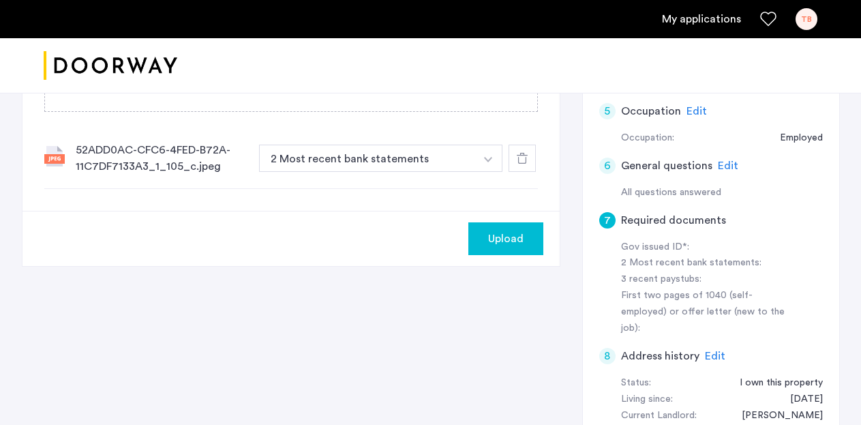
click at [484, 243] on div "Upload" at bounding box center [505, 239] width 53 height 16
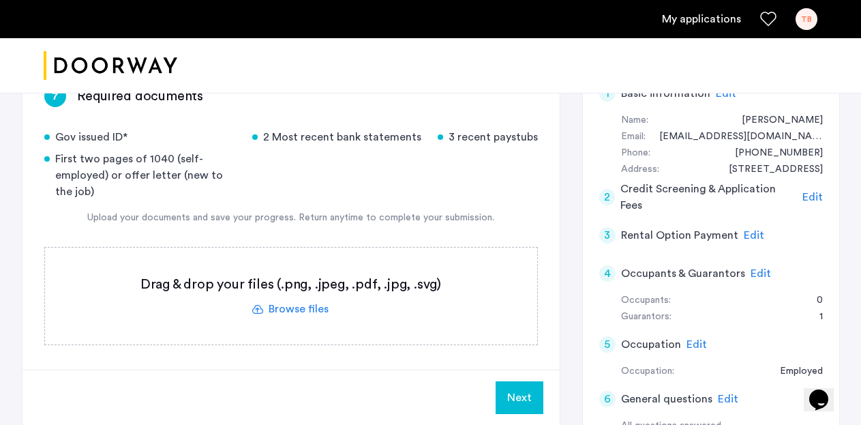
scroll to position [144, 0]
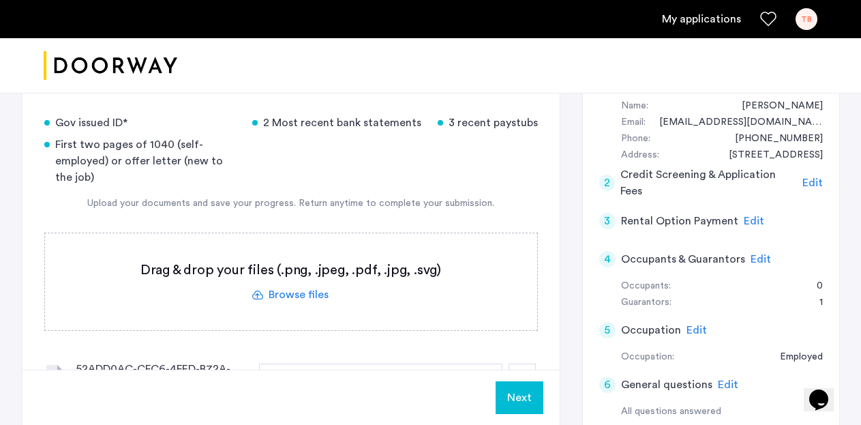
click at [275, 291] on label at bounding box center [291, 281] width 492 height 97
click at [0, 0] on input "file" at bounding box center [0, 0] width 0 height 0
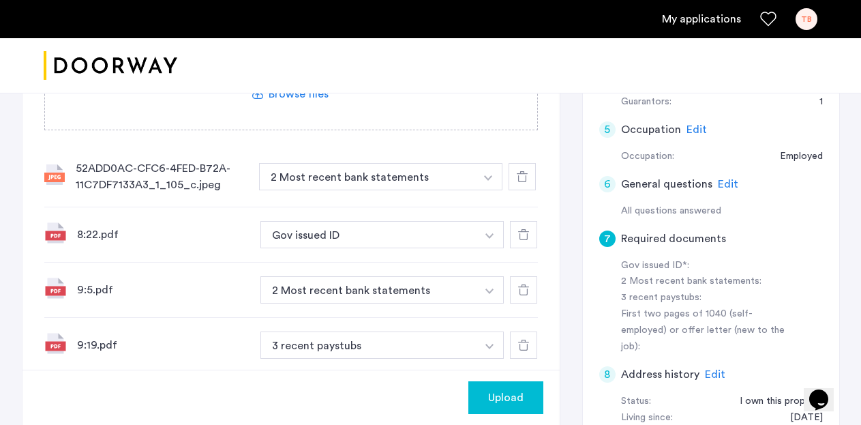
scroll to position [270, 0]
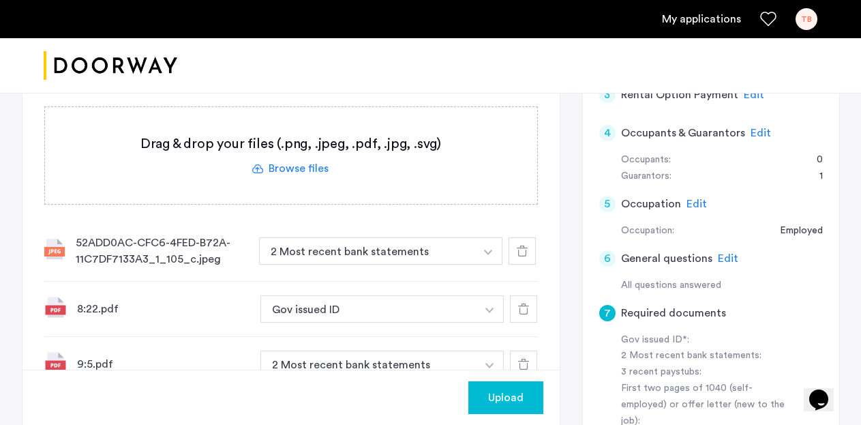
click at [307, 162] on label at bounding box center [291, 155] width 492 height 97
click at [0, 0] on input "file" at bounding box center [0, 0] width 0 height 0
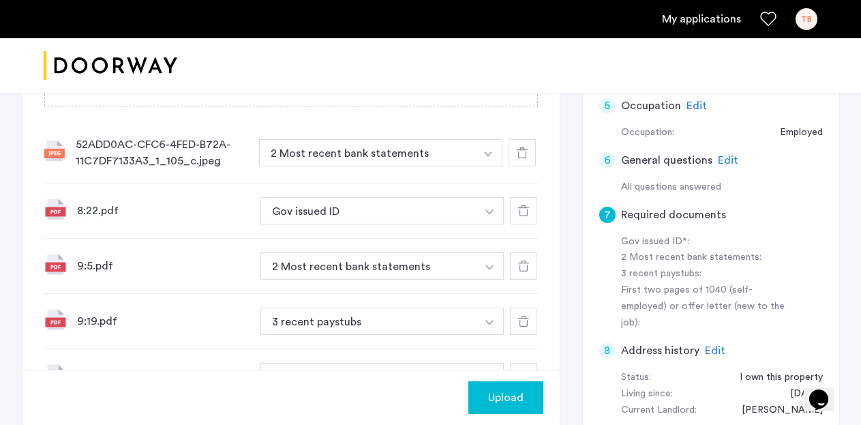
scroll to position [403, 0]
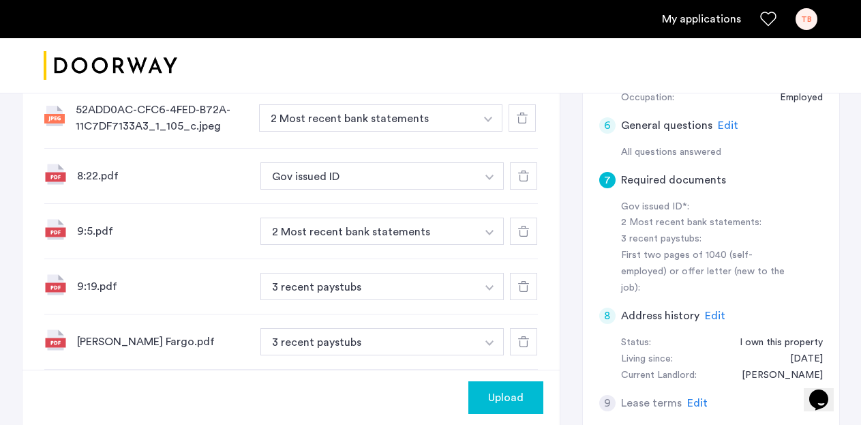
click at [513, 393] on span "Upload" at bounding box center [505, 397] width 35 height 16
click at [522, 398] on button "Next" at bounding box center [520, 397] width 48 height 33
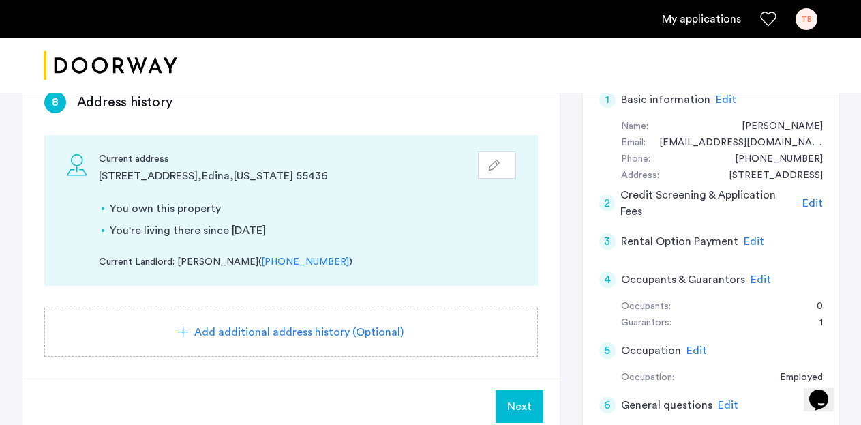
scroll to position [137, 0]
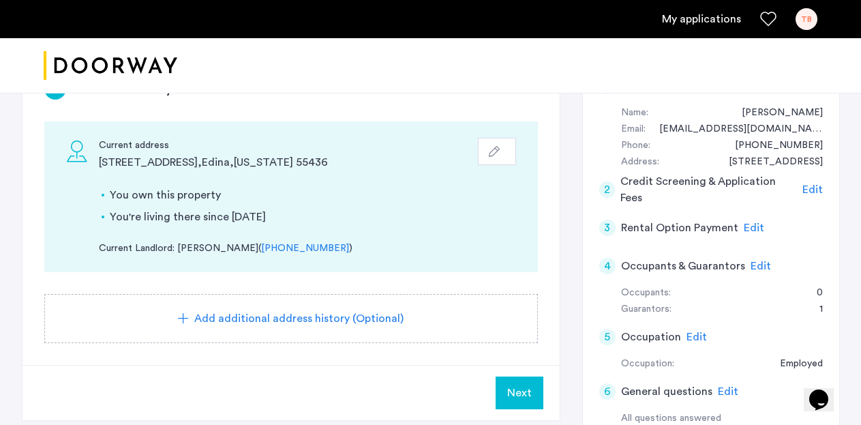
click at [522, 388] on span "Next" at bounding box center [519, 393] width 25 height 16
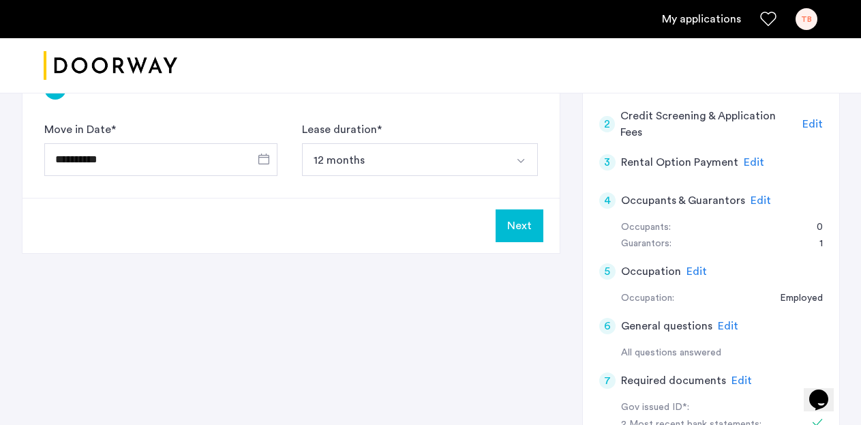
scroll to position [0, 0]
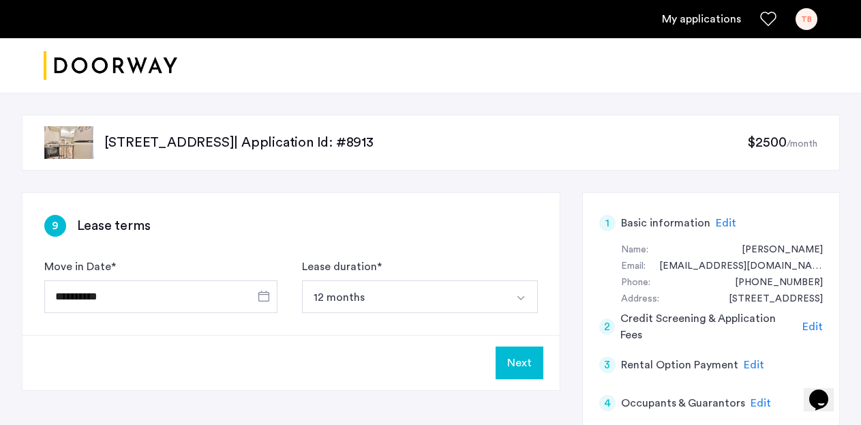
click at [526, 367] on button "Next" at bounding box center [520, 362] width 48 height 33
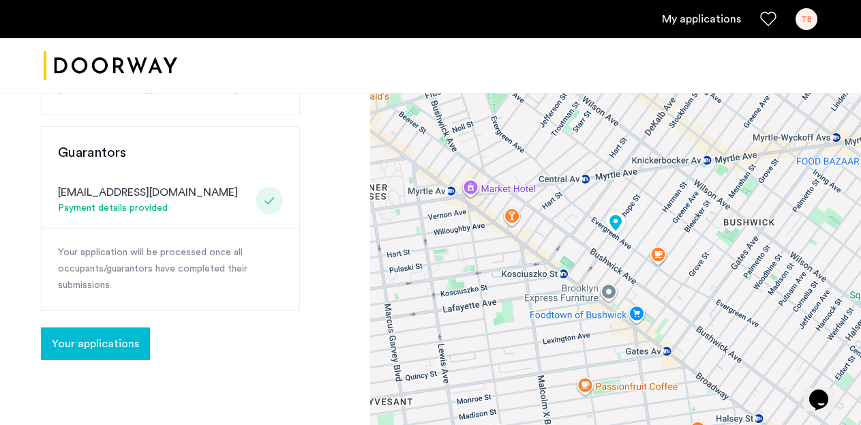
scroll to position [261, 0]
